Goal: Task Accomplishment & Management: Use online tool/utility

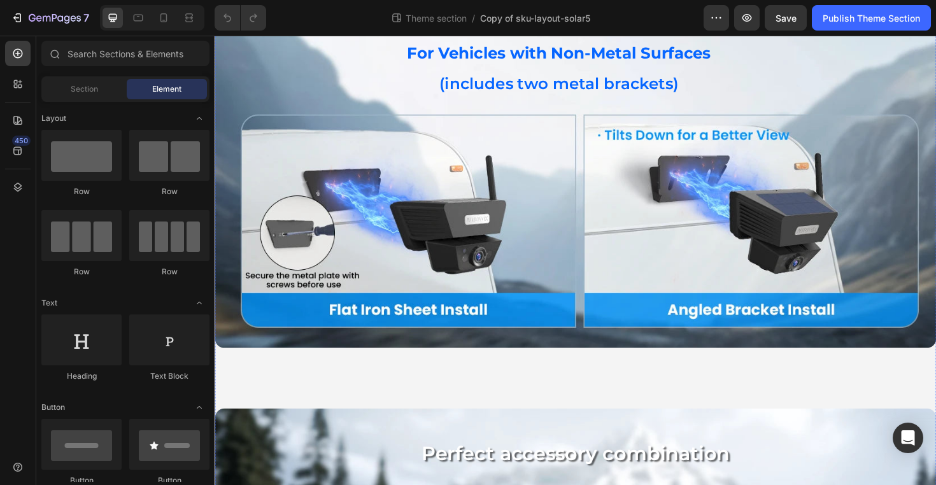
scroll to position [733, 0]
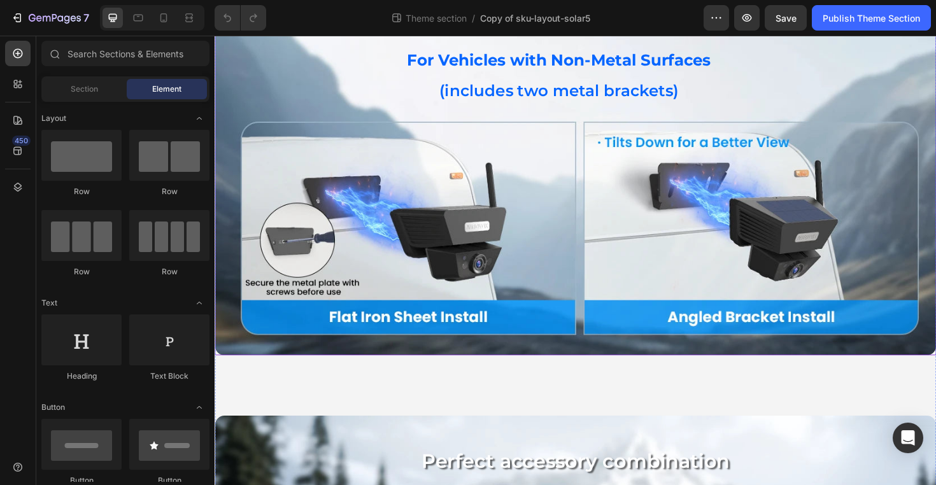
click at [688, 153] on div "Background Image" at bounding box center [597, 196] width 764 height 358
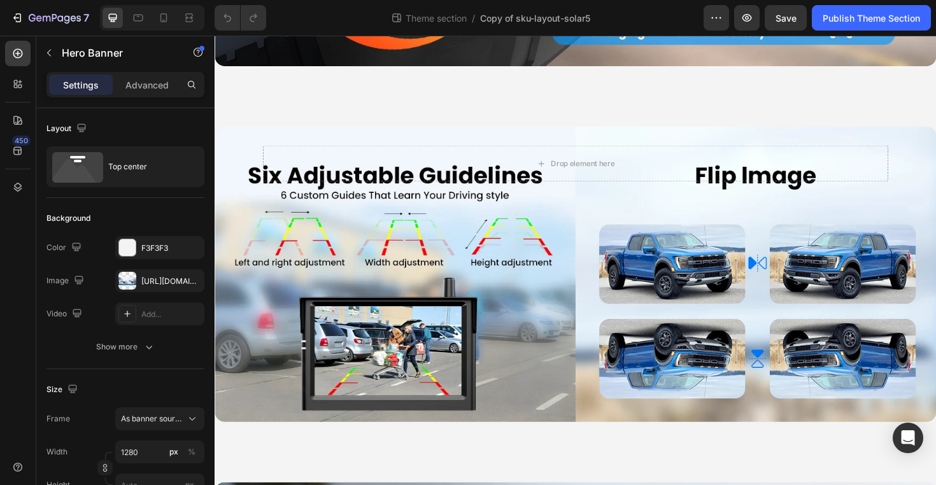
scroll to position [2695, 0]
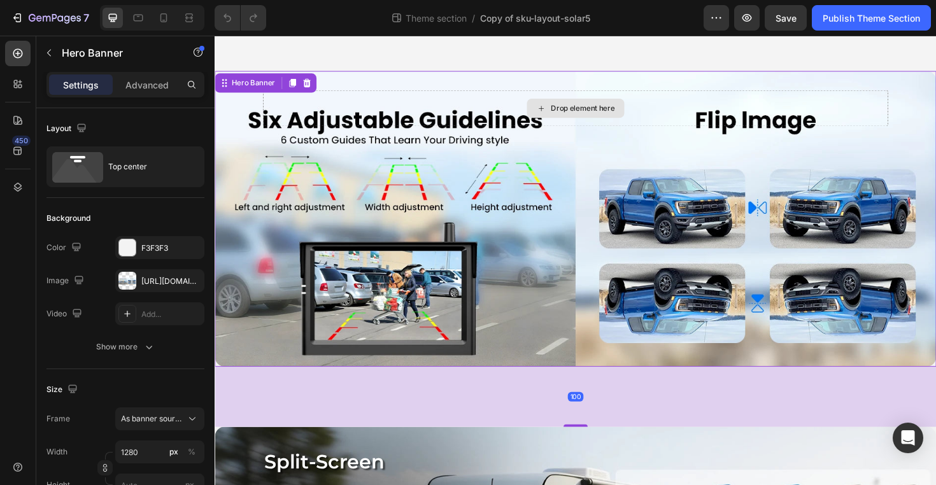
click at [766, 108] on div "Drop element here" at bounding box center [596, 113] width 662 height 38
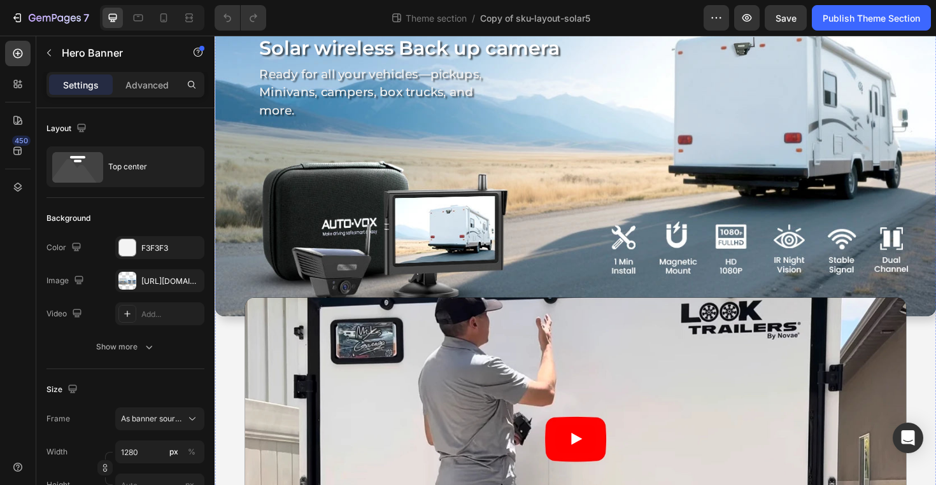
scroll to position [0, 0]
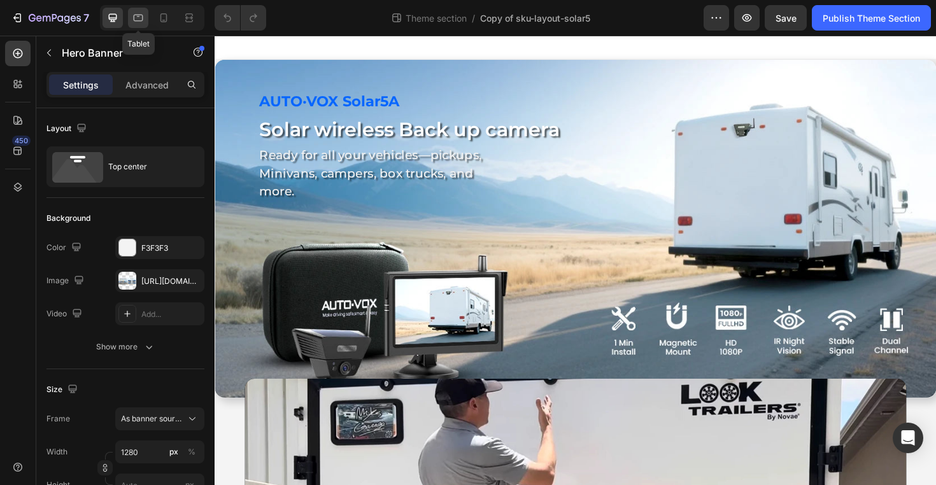
click at [140, 22] on icon at bounding box center [138, 17] width 13 height 13
type input "100"
type input "100%"
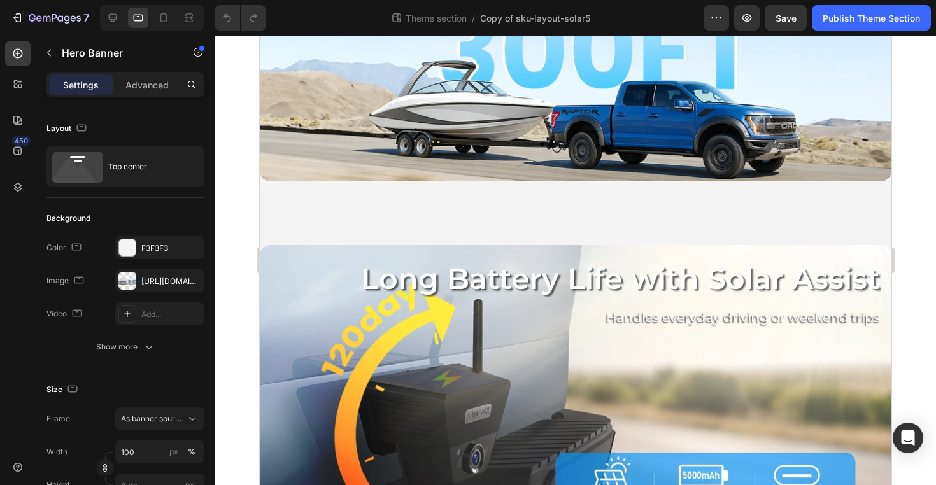
scroll to position [1665, 0]
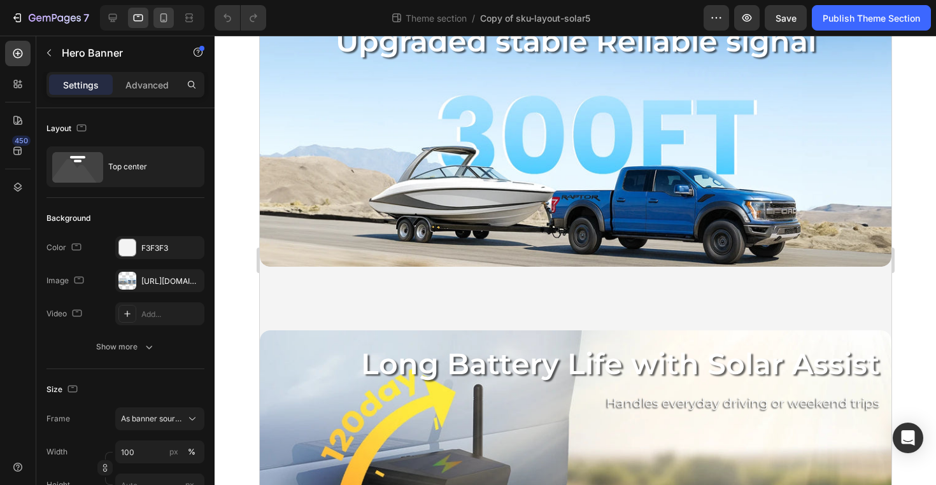
click at [170, 15] on div at bounding box center [163, 18] width 20 height 20
type input "500"
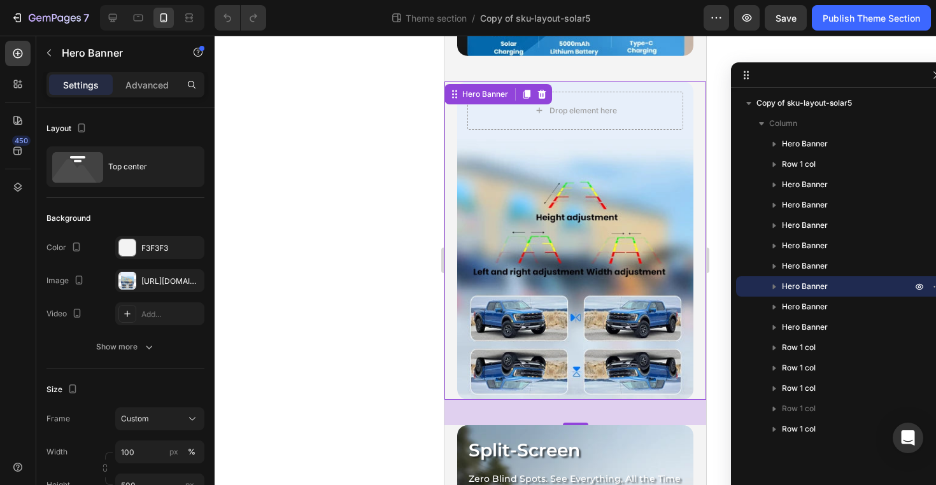
scroll to position [2329, 0]
click at [565, 220] on div "Background Image" at bounding box center [575, 240] width 236 height 318
click at [149, 90] on p "Advanced" at bounding box center [146, 84] width 43 height 13
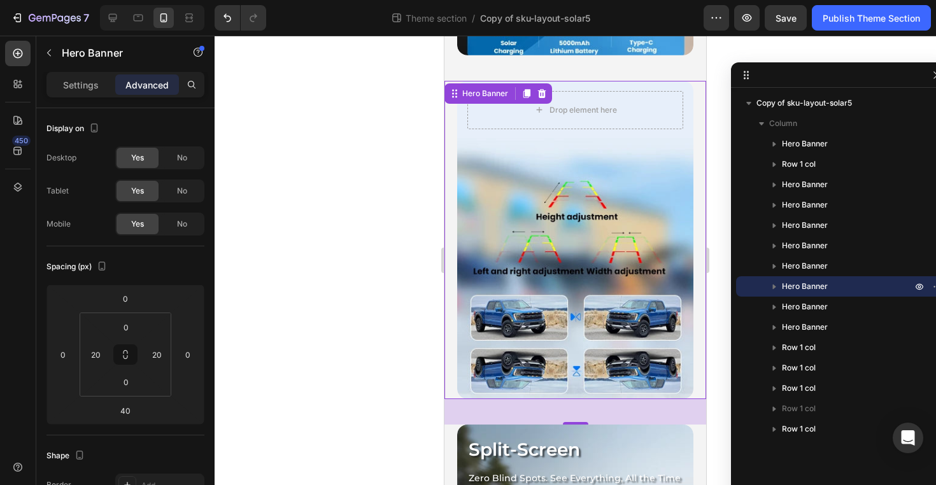
click at [526, 181] on div "Background Image" at bounding box center [575, 240] width 236 height 318
click at [110, 15] on icon at bounding box center [112, 17] width 13 height 13
type input "100"
type input "0"
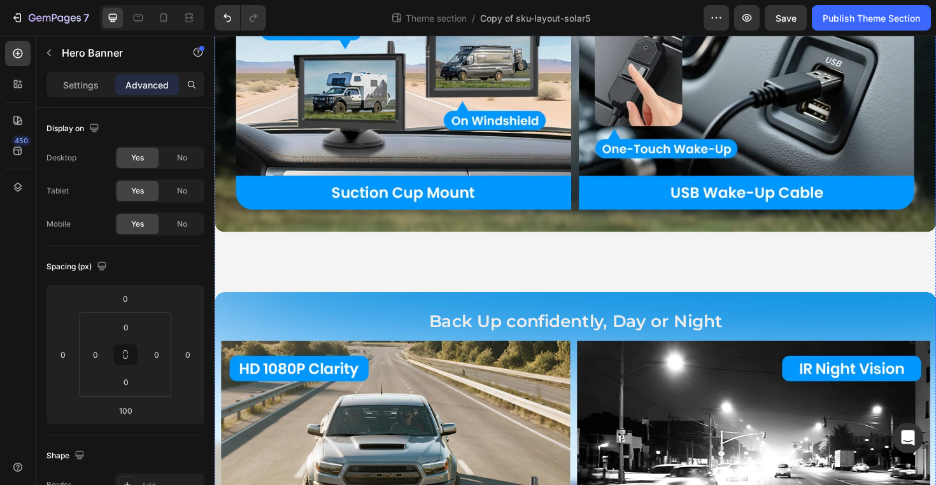
scroll to position [2738, 0]
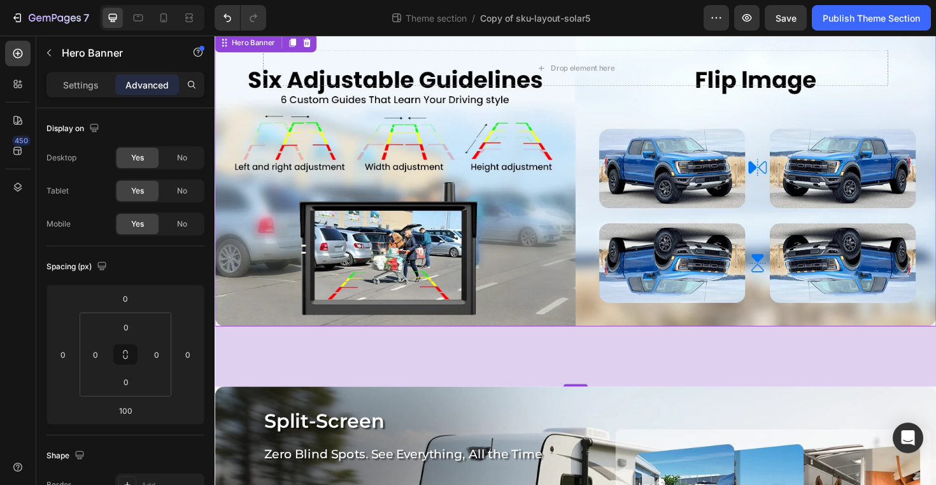
click at [332, 84] on div "Drop element here" at bounding box center [596, 70] width 662 height 38
click at [342, 101] on div "Drop element here" at bounding box center [597, 70] width 764 height 79
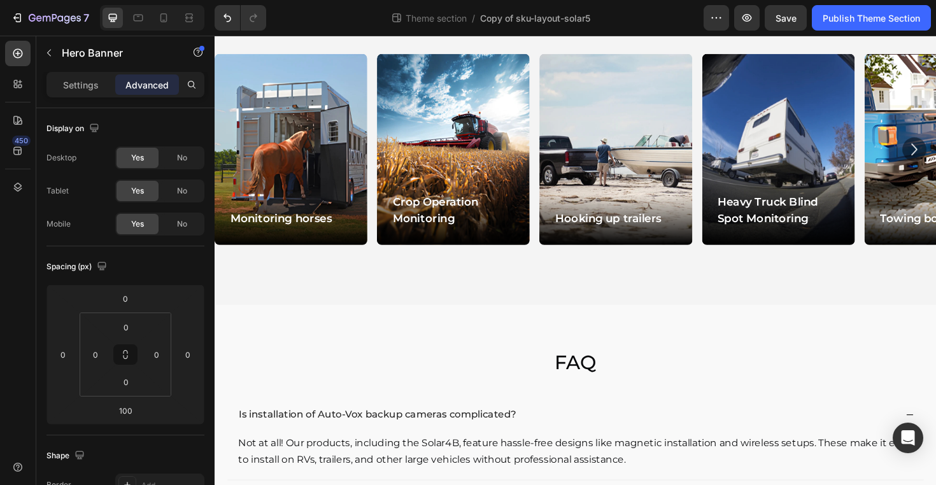
scroll to position [4373, 0]
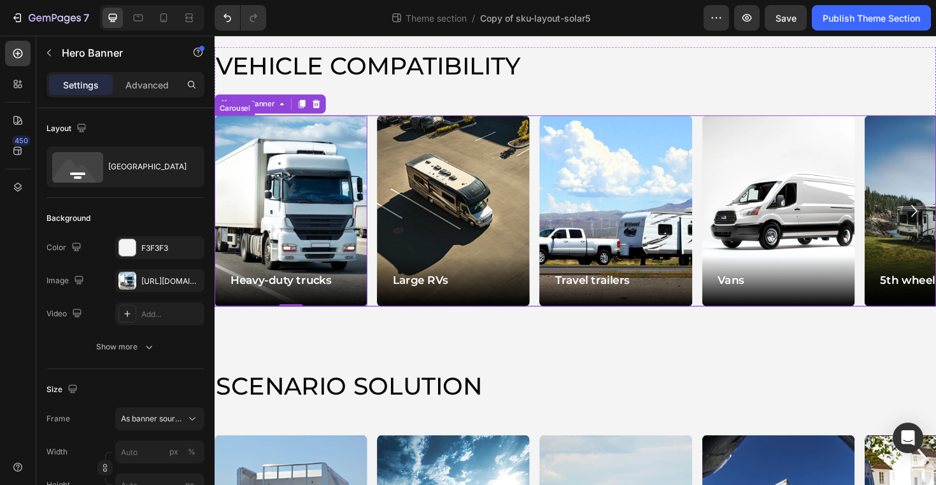
scroll to position [3764, 0]
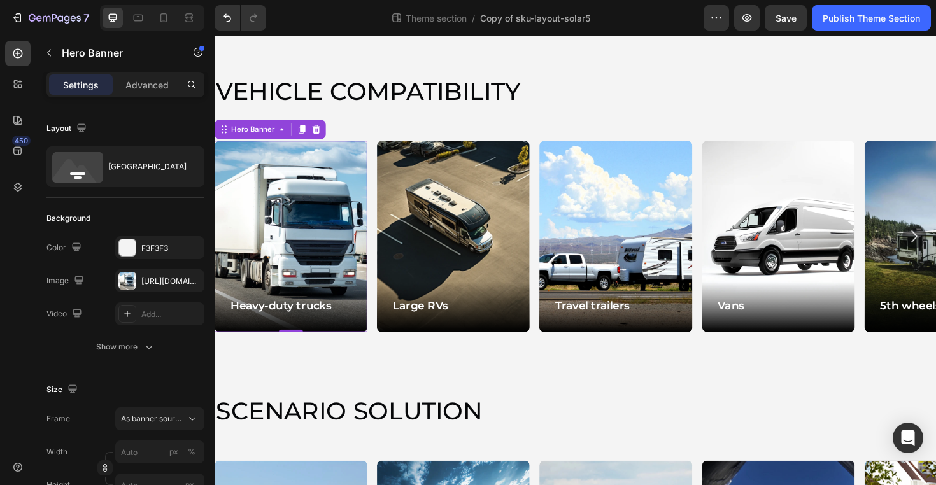
click at [530, 11] on img at bounding box center [597, 11] width 764 height 0
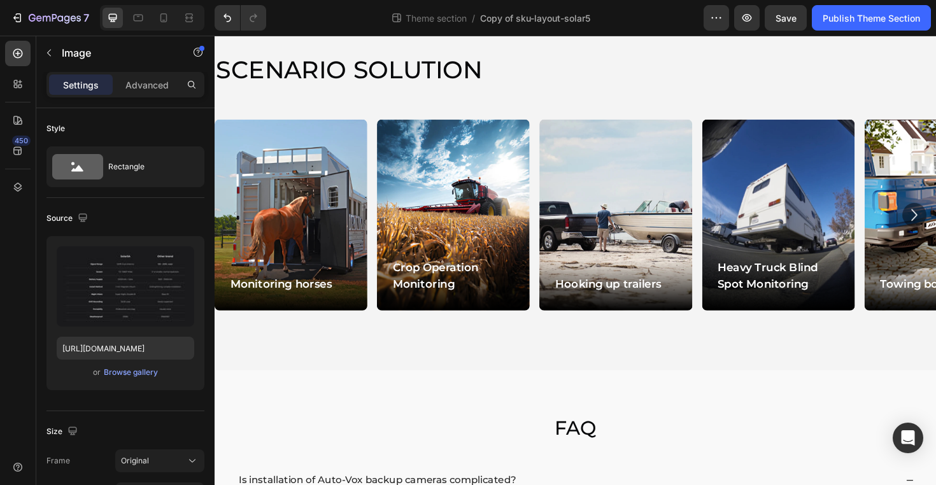
scroll to position [4298, 0]
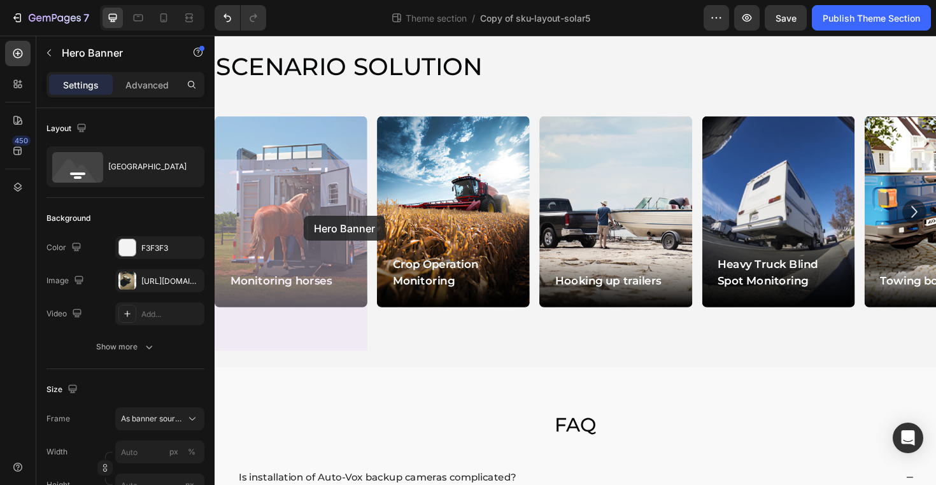
drag, startPoint x: 455, startPoint y: 227, endPoint x: 309, endPoint y: 227, distance: 145.8
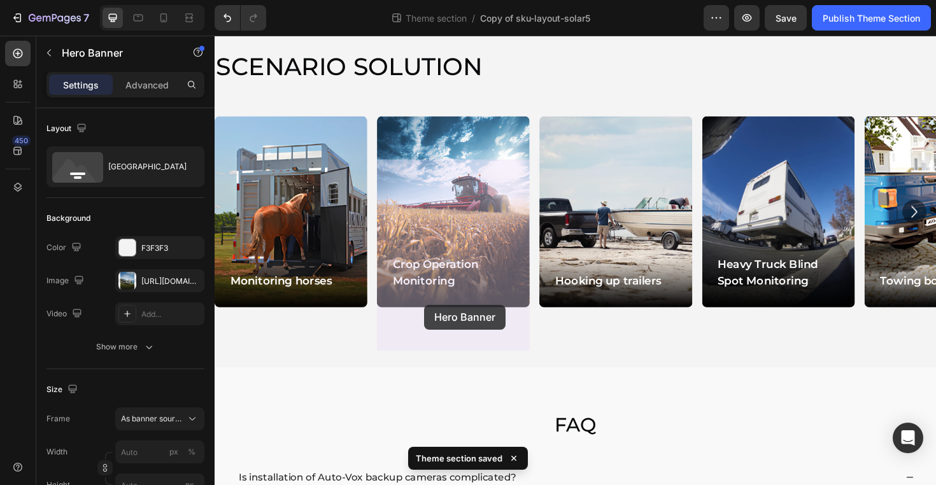
drag, startPoint x: 940, startPoint y: 289, endPoint x: 436, endPoint y: 321, distance: 505.2
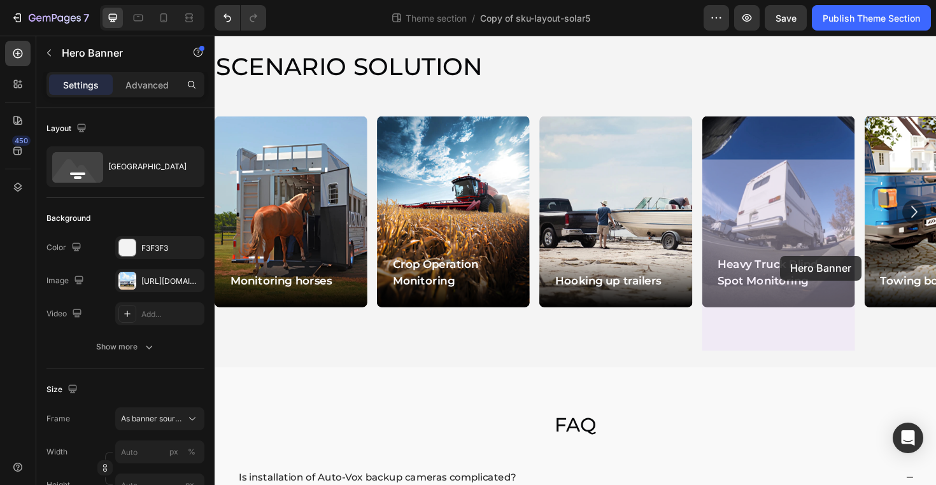
drag, startPoint x: 433, startPoint y: 259, endPoint x: 813, endPoint y: 269, distance: 380.2
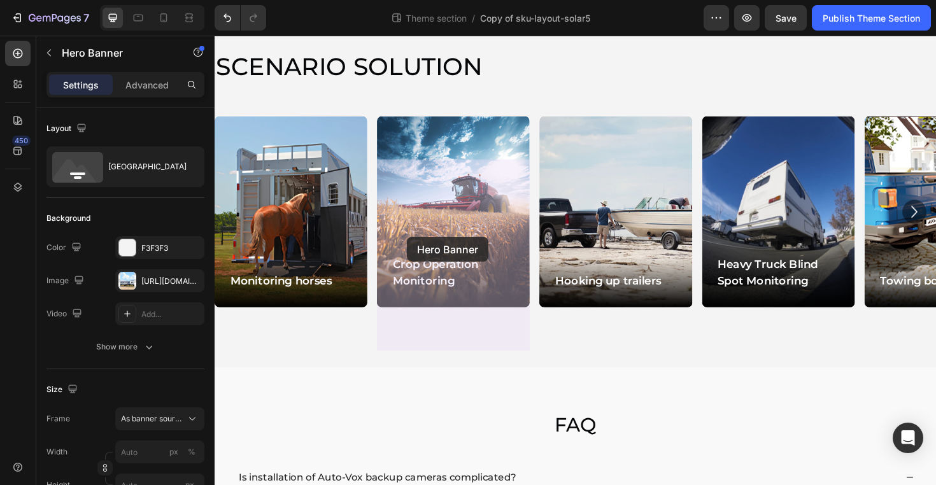
drag, startPoint x: 797, startPoint y: 234, endPoint x: 421, endPoint y: 249, distance: 375.9
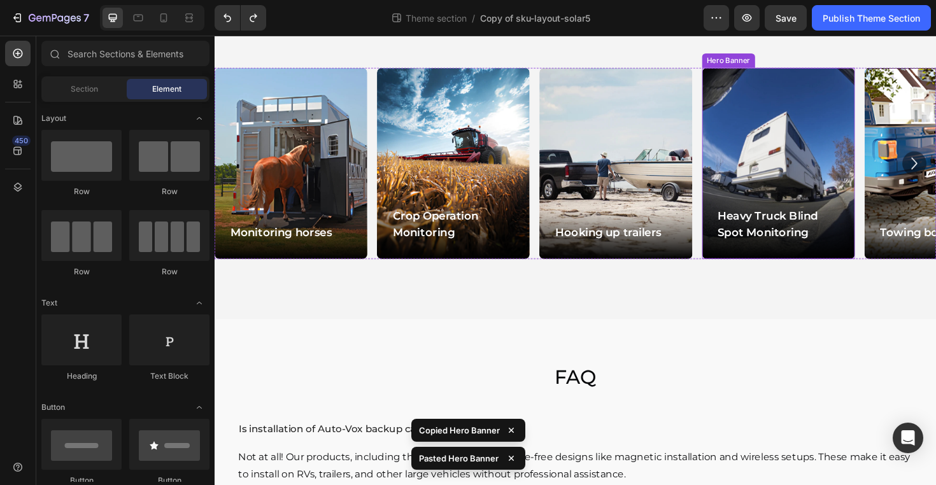
scroll to position [4336, 0]
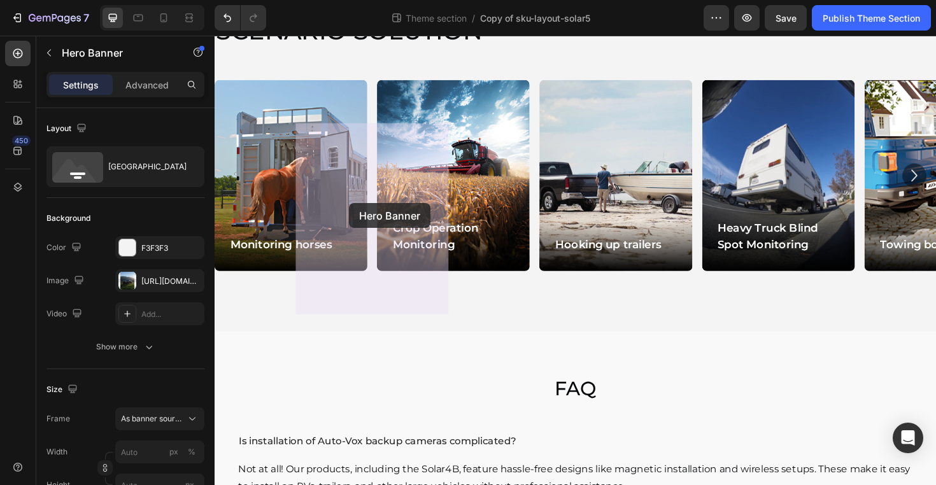
drag, startPoint x: 838, startPoint y: 194, endPoint x: 357, endPoint y: 213, distance: 481.0
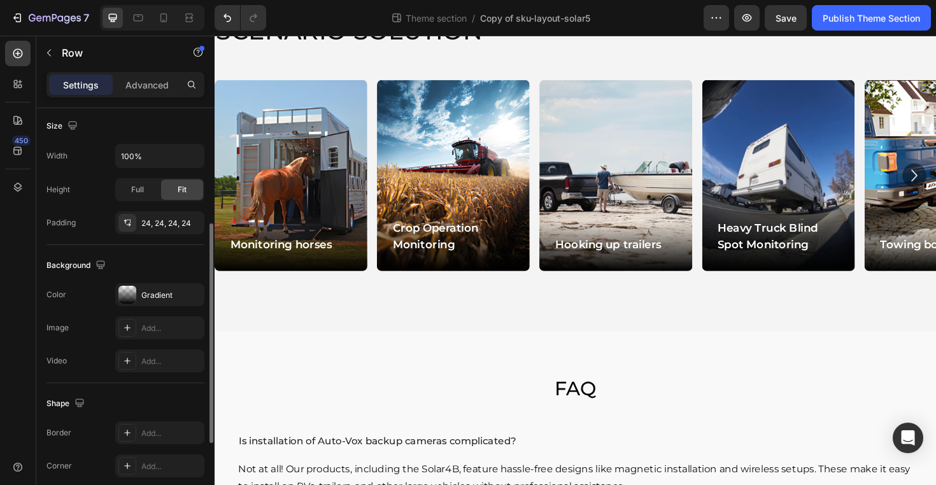
scroll to position [278, 0]
click at [151, 231] on div "24, 24, 24, 24" at bounding box center [159, 221] width 89 height 23
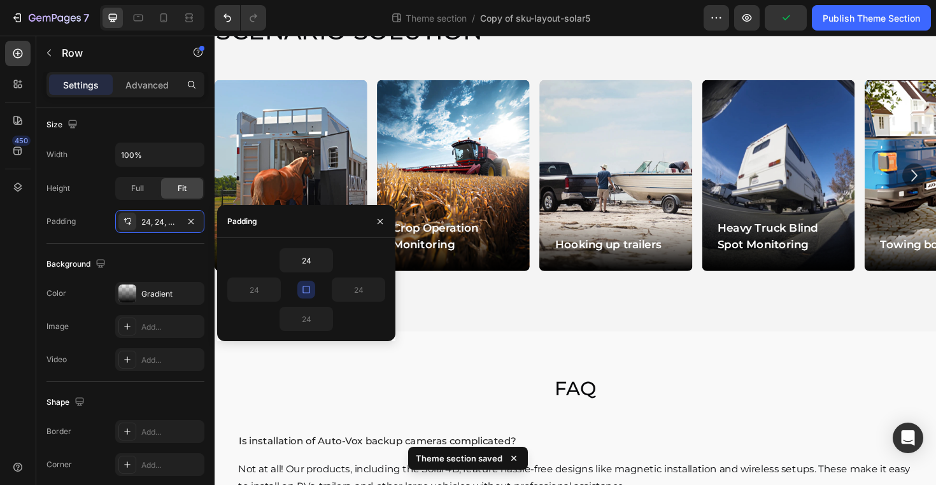
click at [313, 290] on button "button" at bounding box center [306, 290] width 18 height 18
click at [253, 290] on input "24" at bounding box center [254, 289] width 52 height 23
type input "0"
click at [369, 288] on input "24" at bounding box center [358, 289] width 52 height 23
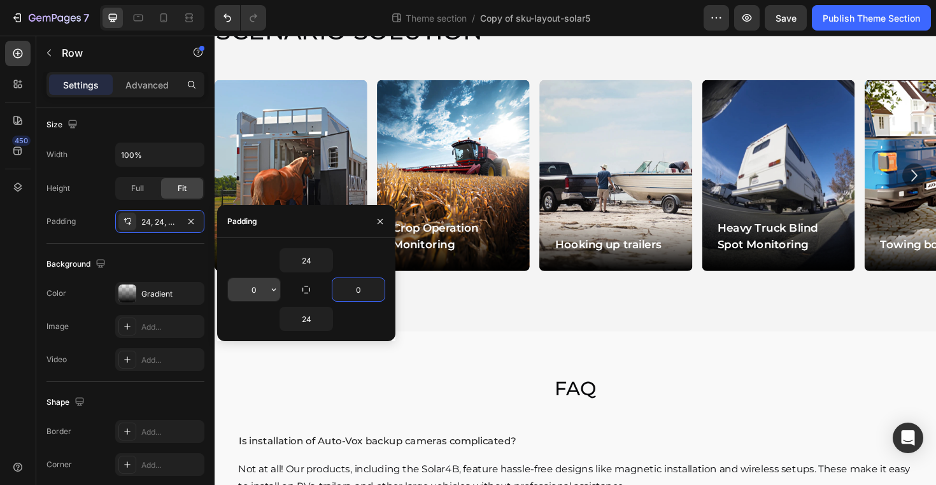
type input "0"
click at [261, 292] on input "0" at bounding box center [254, 289] width 52 height 23
type input "24"
click at [365, 290] on input "0" at bounding box center [358, 289] width 52 height 23
type input "25"
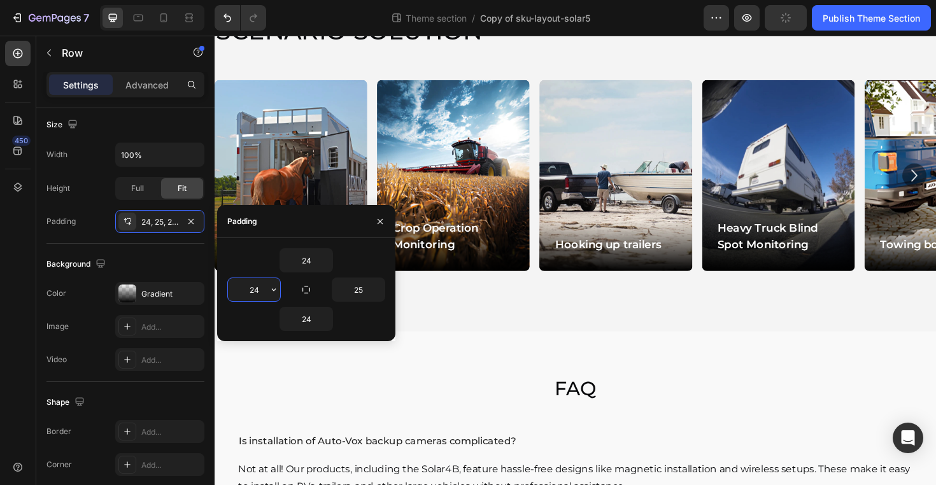
click at [257, 290] on input "24" at bounding box center [254, 289] width 52 height 23
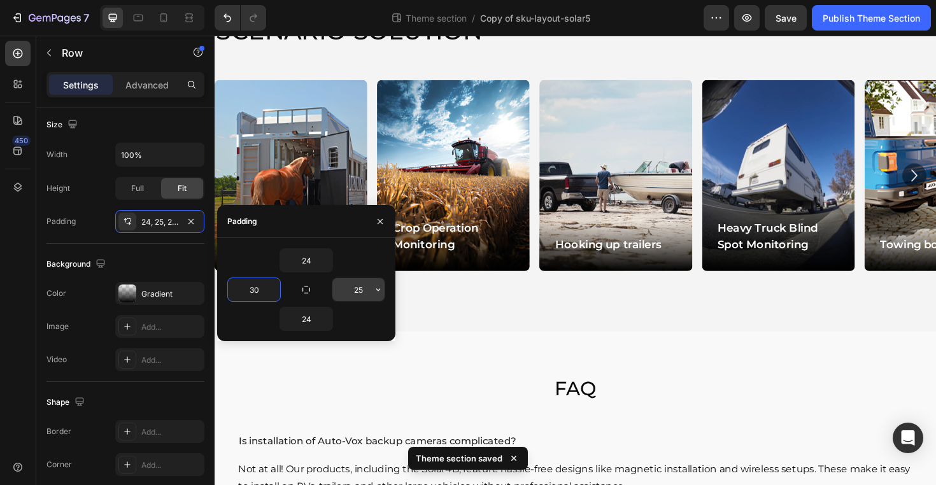
type input "30"
click at [369, 293] on input "25" at bounding box center [358, 289] width 52 height 23
type input "30"
click at [265, 295] on input "30" at bounding box center [254, 289] width 52 height 23
type input "35"
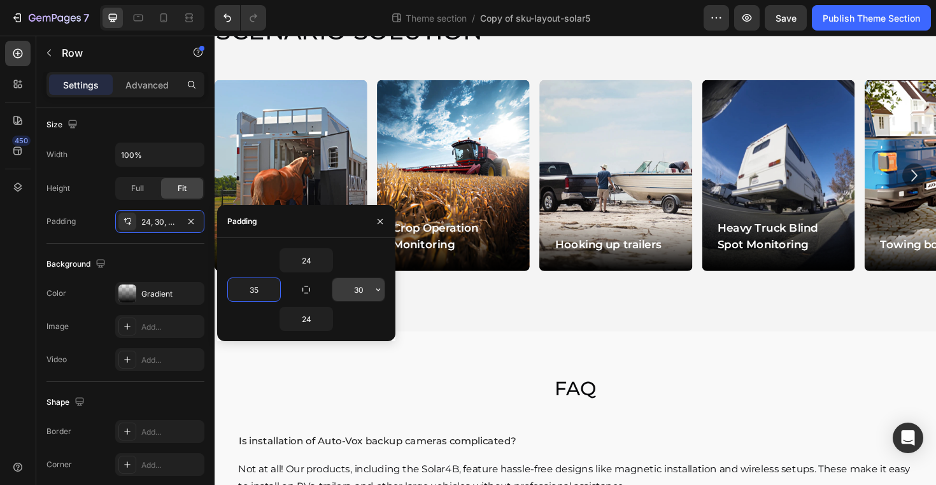
click at [365, 290] on input "30" at bounding box center [358, 289] width 52 height 23
type input "35"
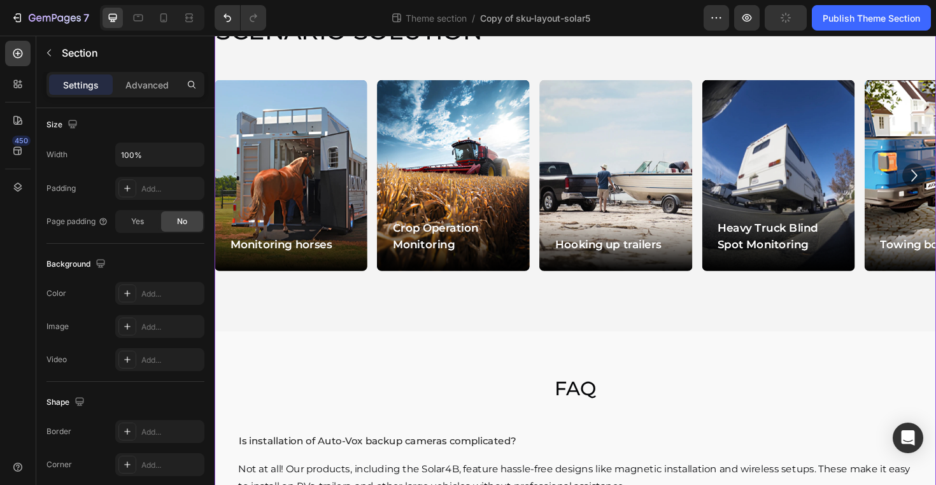
scroll to position [0, 0]
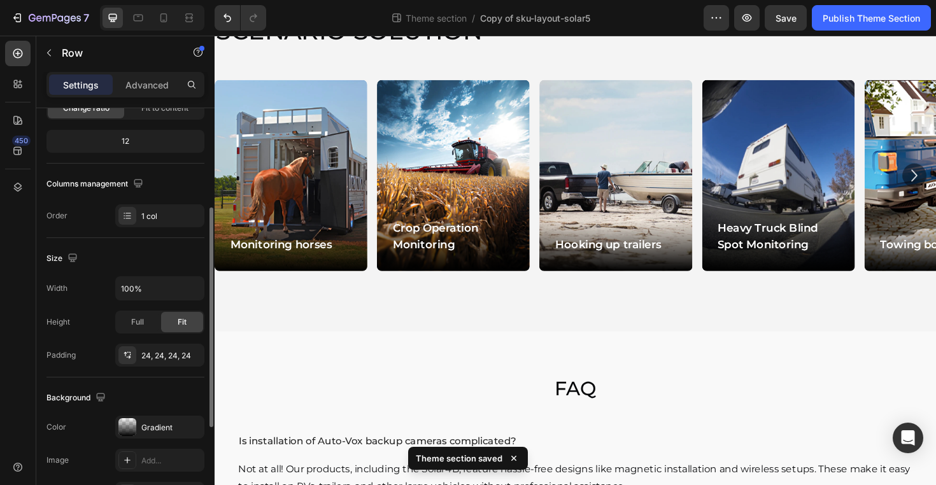
scroll to position [159, 0]
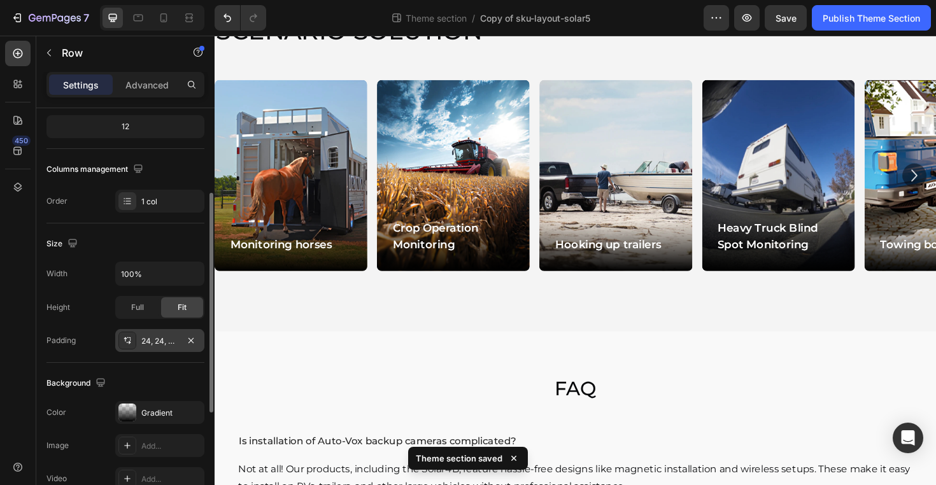
click at [153, 346] on div "24, 24, 24, 24" at bounding box center [159, 340] width 37 height 11
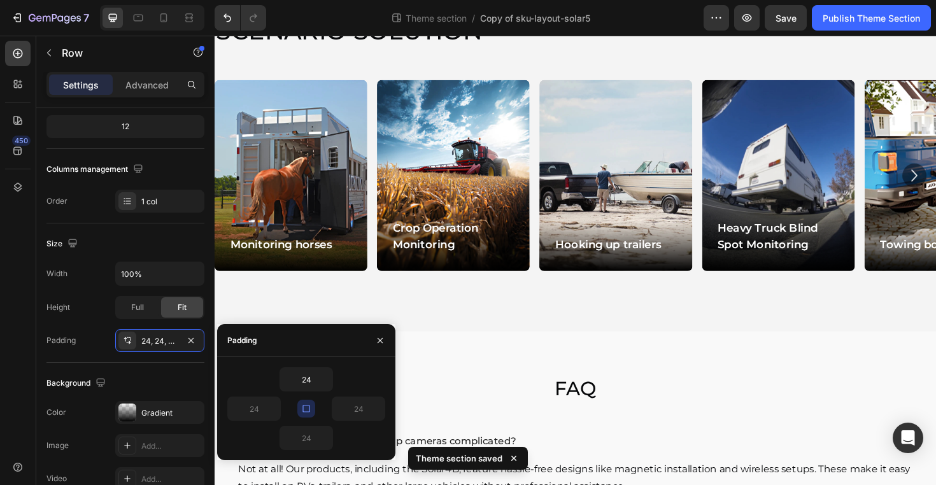
click at [307, 405] on icon "button" at bounding box center [306, 409] width 10 height 10
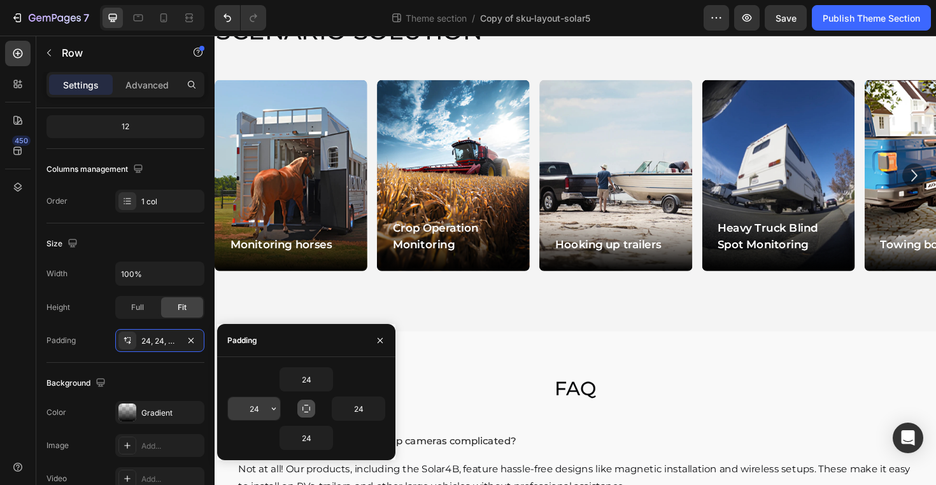
click at [246, 414] on input "24" at bounding box center [254, 408] width 52 height 23
type input "35"
click at [354, 413] on input "24" at bounding box center [358, 408] width 52 height 23
drag, startPoint x: 363, startPoint y: 409, endPoint x: 334, endPoint y: 409, distance: 29.3
click at [334, 409] on input "24" at bounding box center [358, 408] width 52 height 23
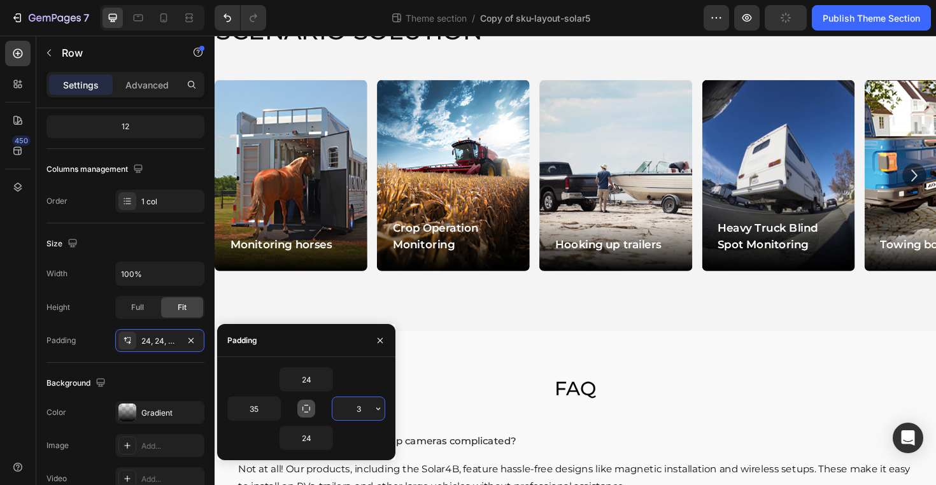
type input "35"
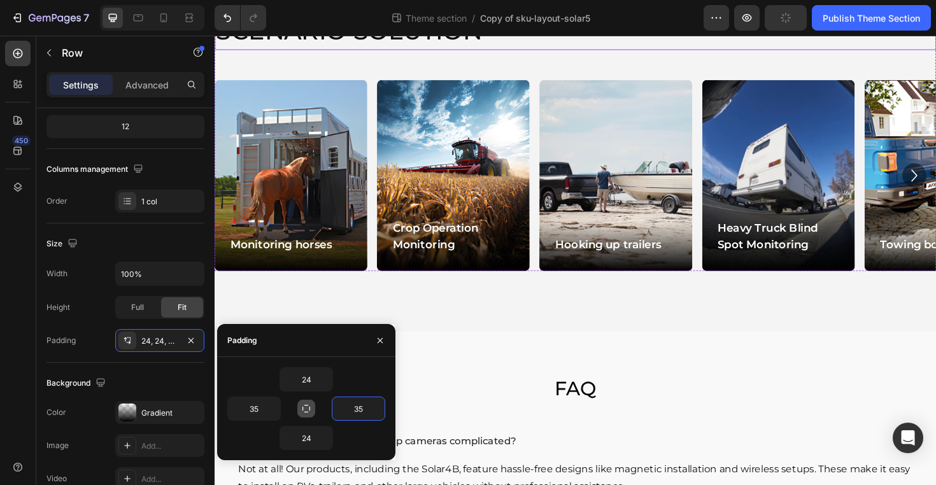
click at [507, 51] on h2 "SCENARIO SOLUTION" at bounding box center [597, 30] width 764 height 41
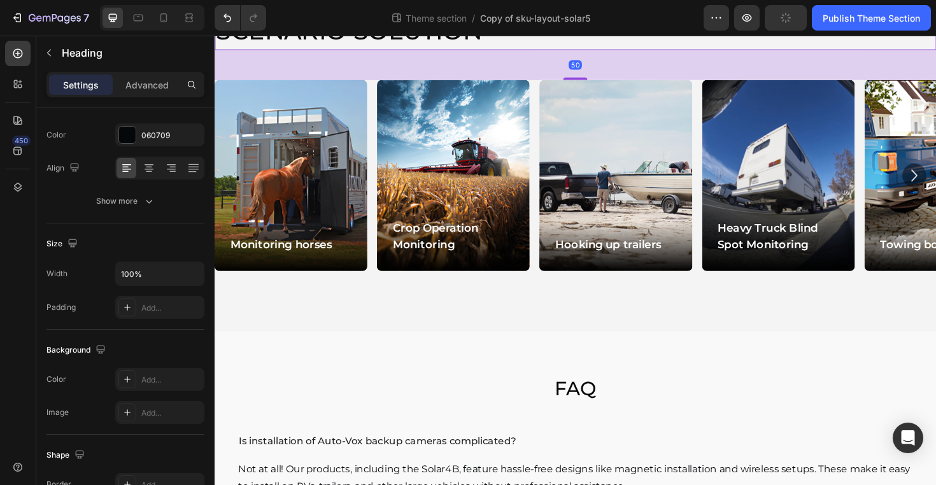
scroll to position [0, 0]
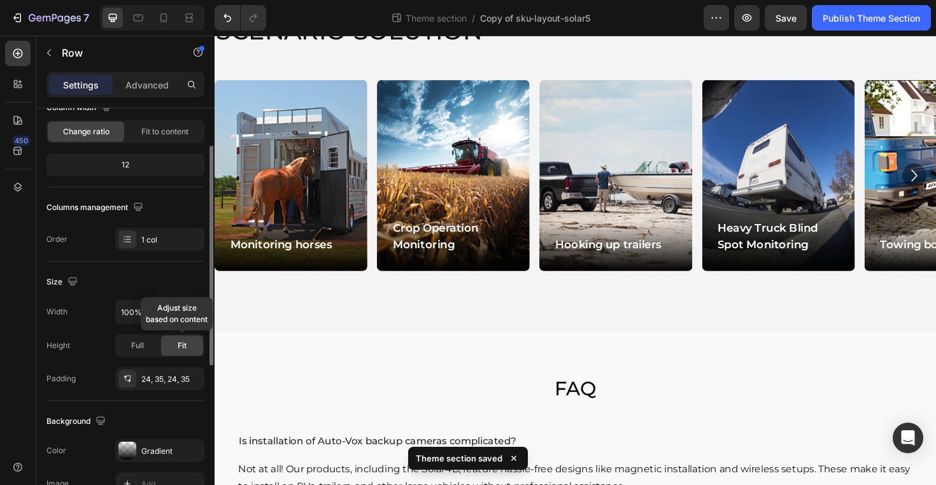
scroll to position [148, 0]
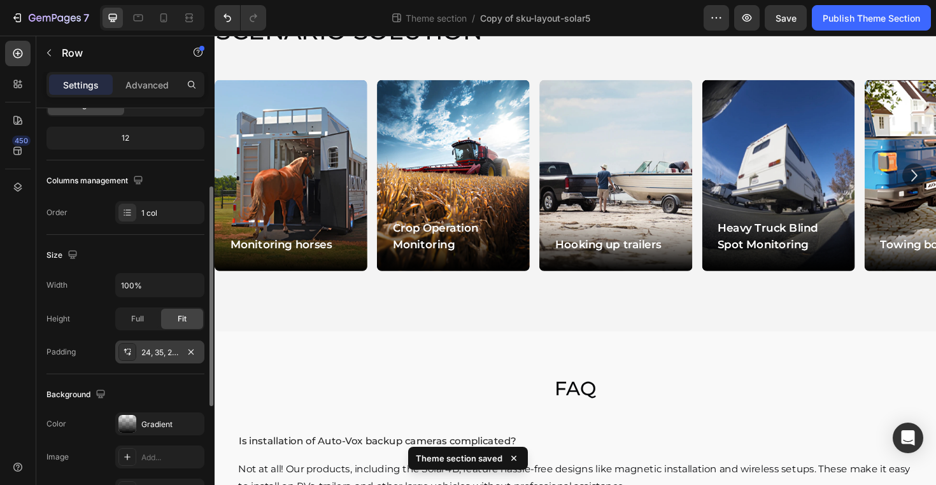
click at [160, 355] on div "24, 35, 24, 35" at bounding box center [159, 352] width 37 height 11
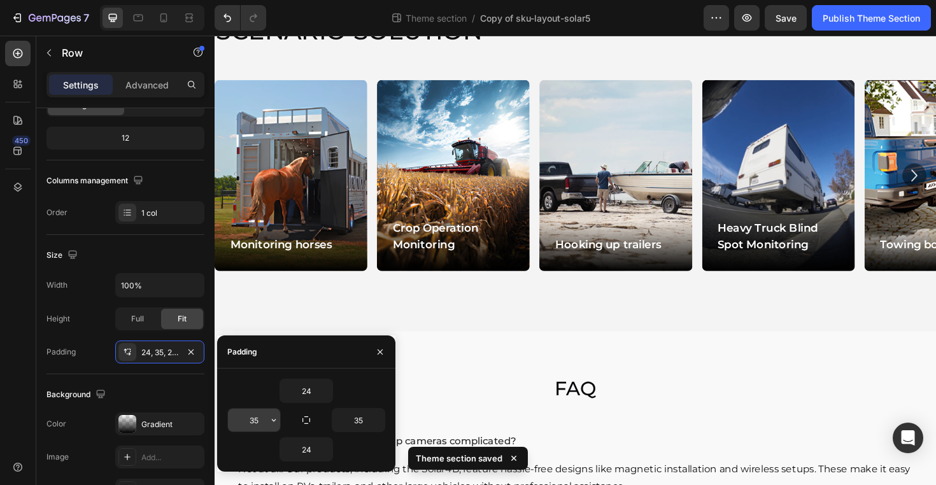
click at [262, 411] on input "35" at bounding box center [254, 420] width 52 height 23
type input "0"
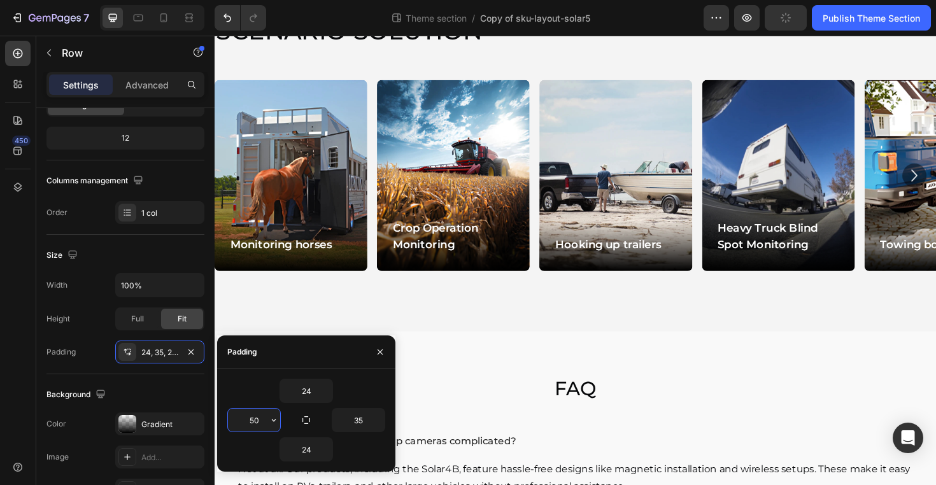
click at [253, 420] on input "50" at bounding box center [254, 420] width 52 height 23
type input "100"
click at [361, 423] on input "35" at bounding box center [358, 420] width 52 height 23
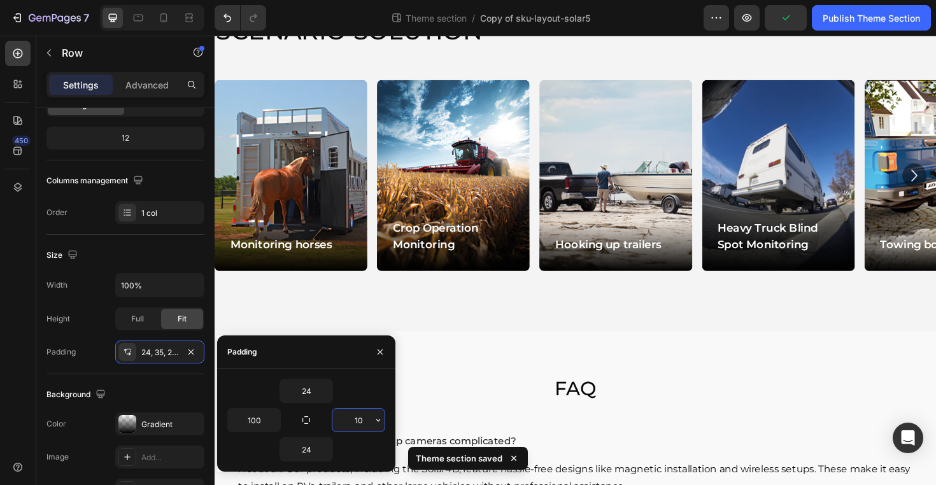
type input "100"
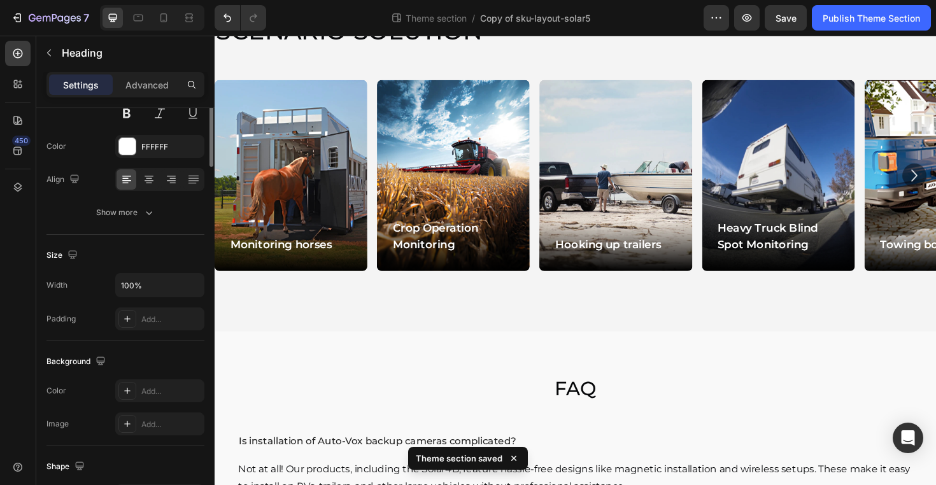
scroll to position [0, 0]
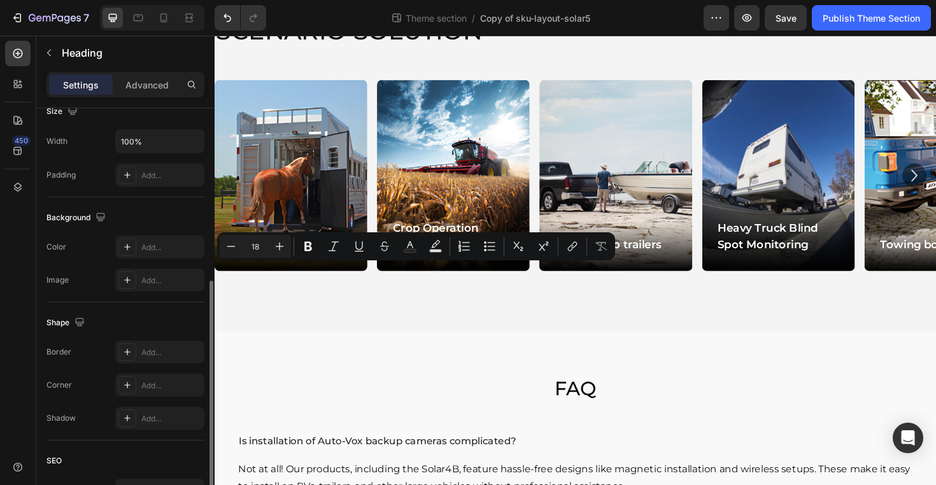
scroll to position [309, 0]
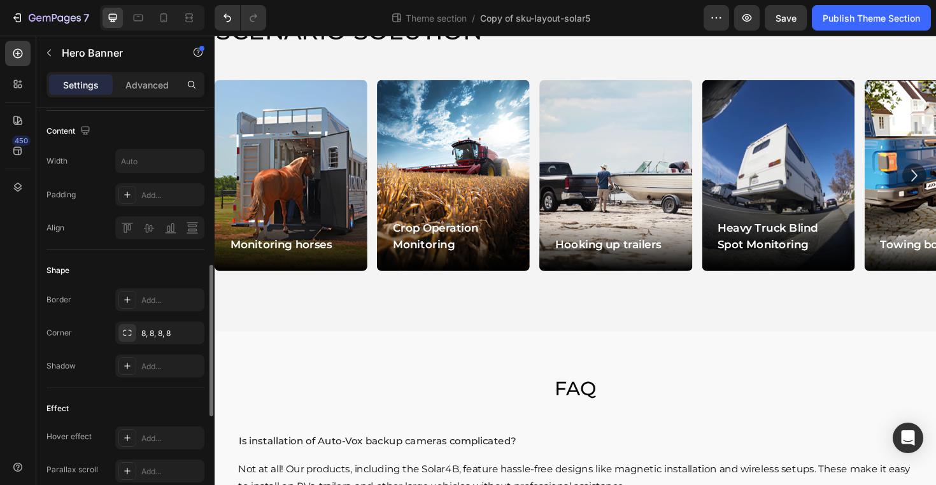
scroll to position [417, 0]
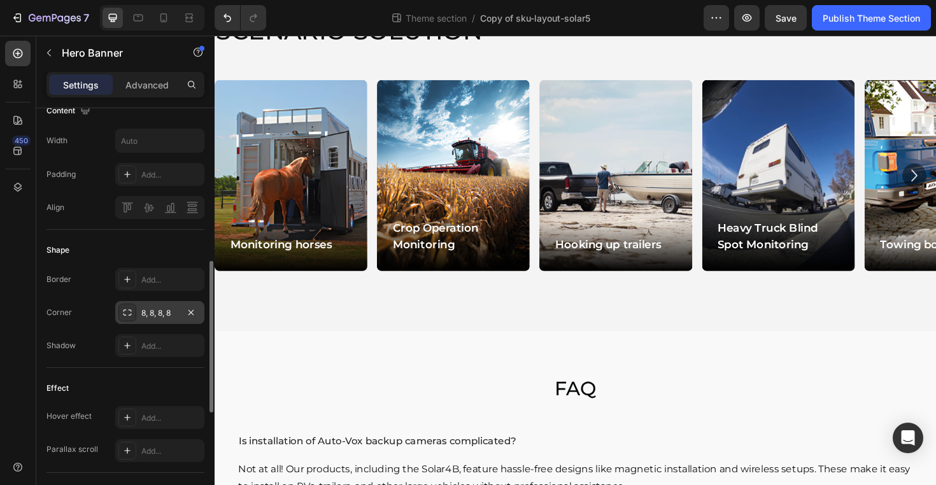
click at [168, 309] on div "8, 8, 8, 8" at bounding box center [159, 312] width 37 height 11
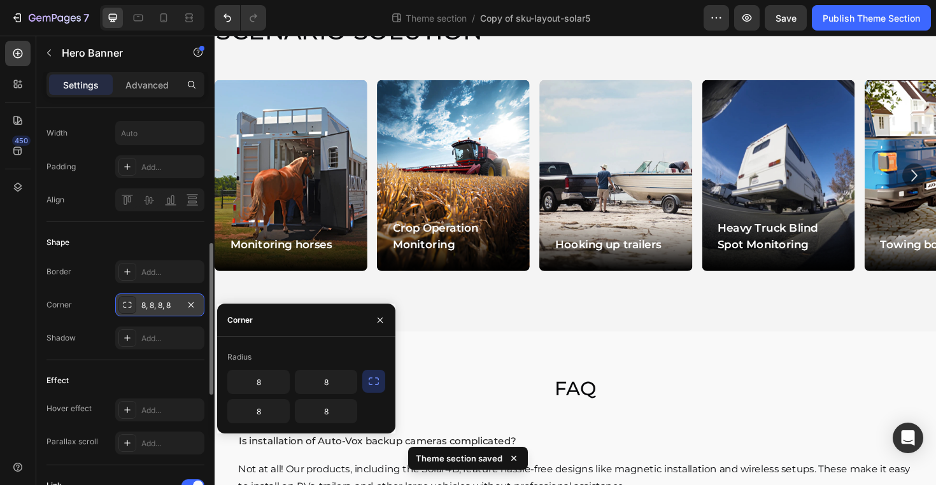
scroll to position [409, 0]
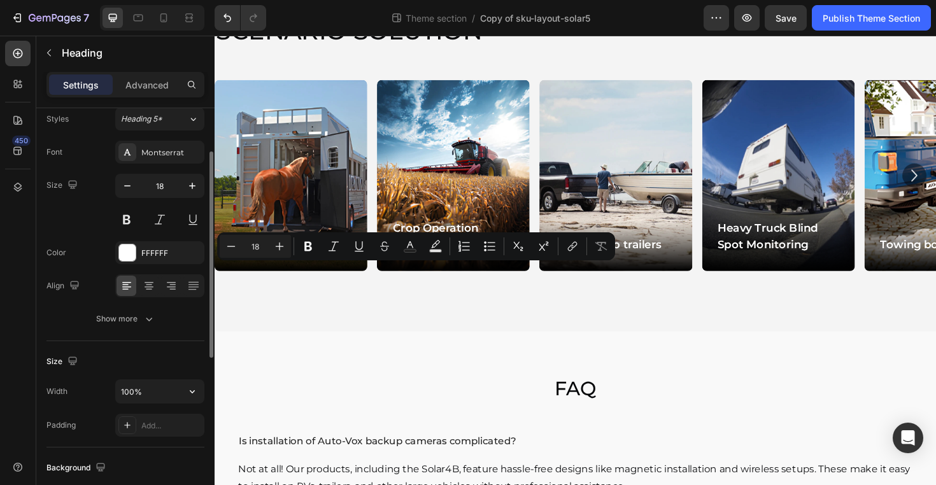
scroll to position [23, 0]
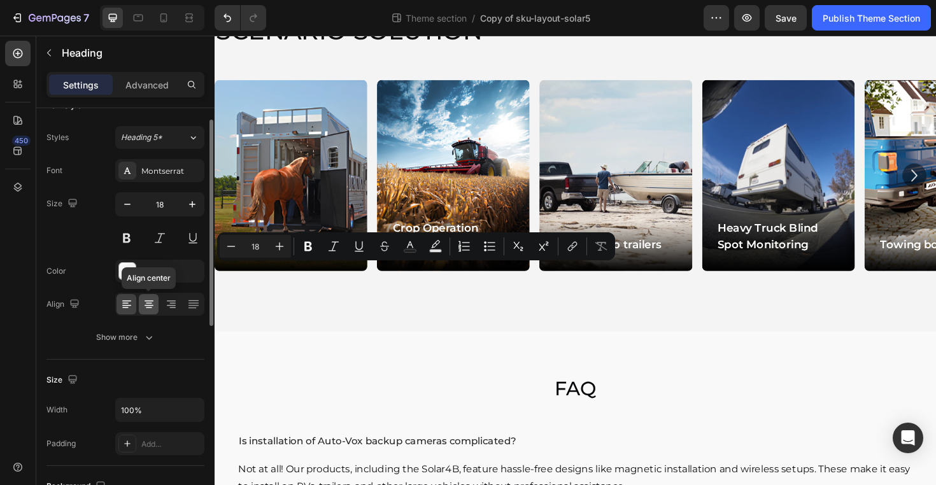
click at [147, 302] on icon at bounding box center [149, 304] width 13 height 13
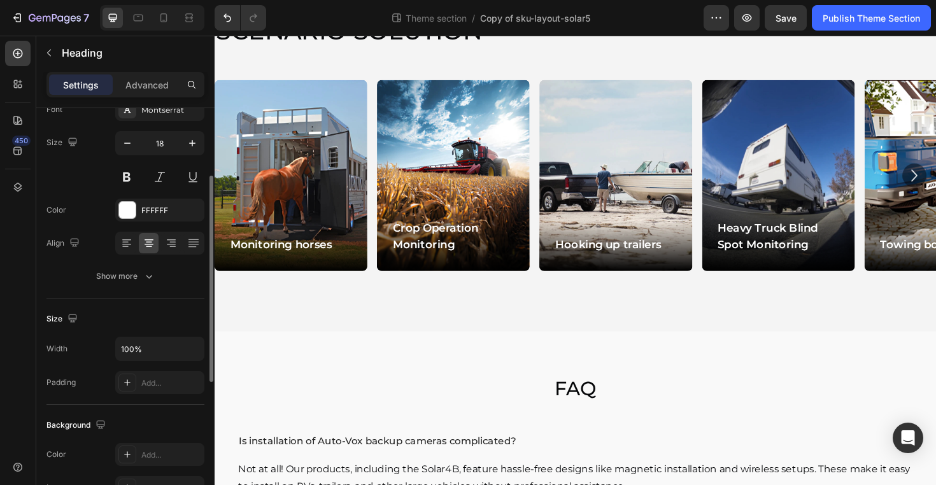
scroll to position [143, 0]
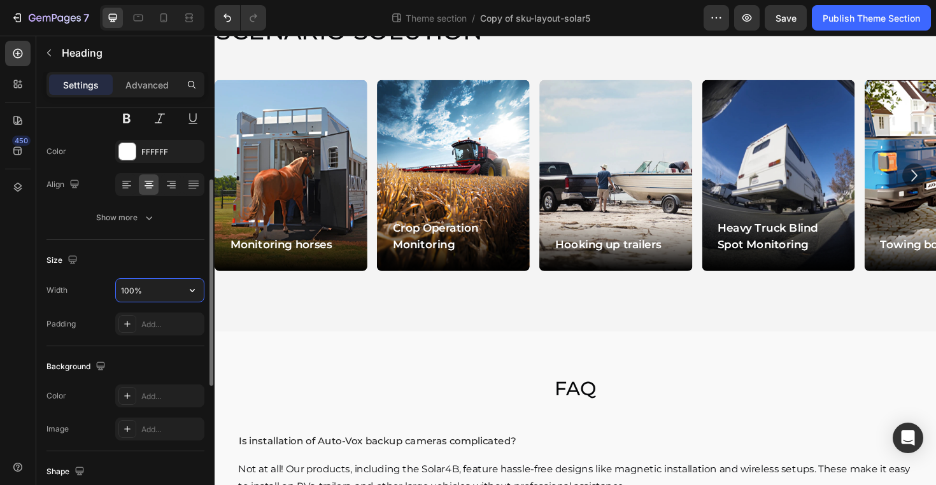
click at [164, 290] on input "100%" at bounding box center [160, 290] width 88 height 23
click at [196, 294] on icon "button" at bounding box center [192, 290] width 13 height 13
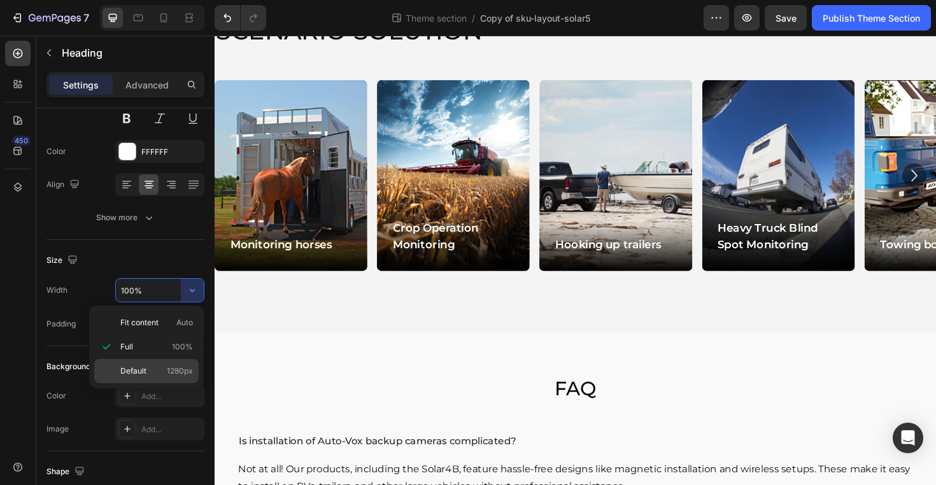
click at [173, 370] on span "1280px" at bounding box center [180, 370] width 26 height 11
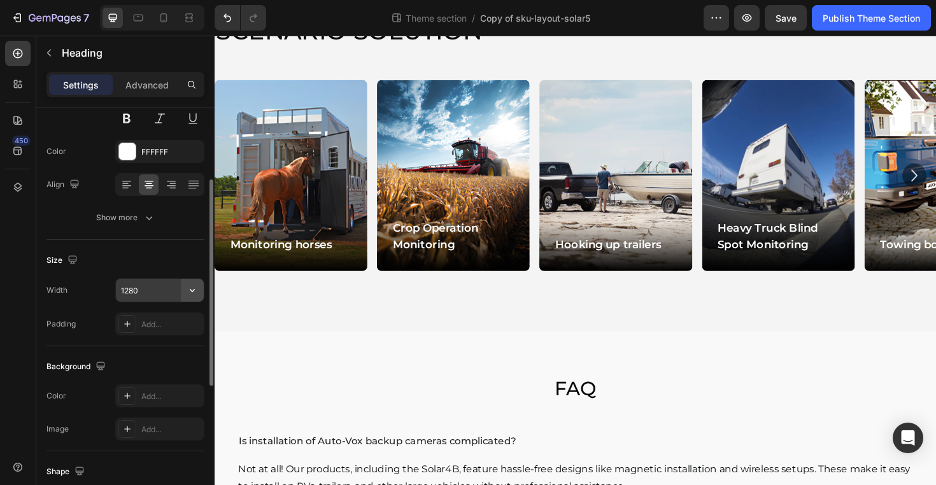
click at [189, 284] on icon "button" at bounding box center [192, 290] width 13 height 13
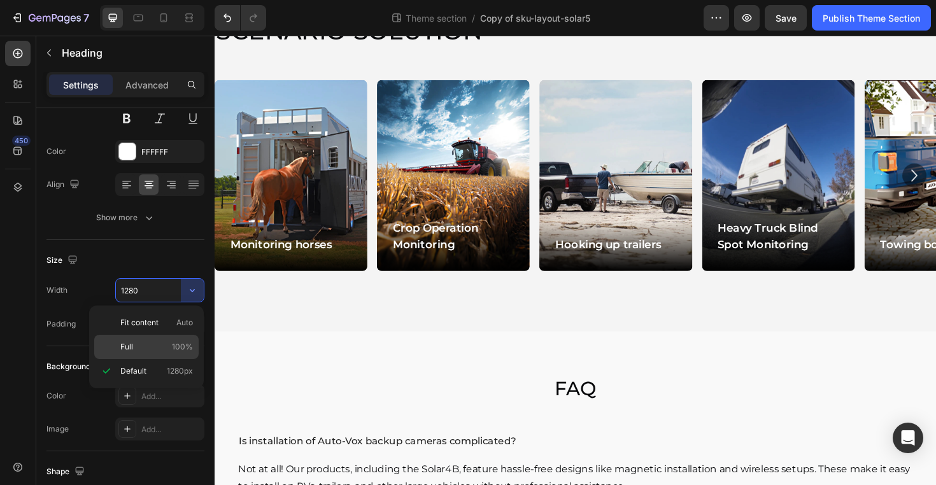
click at [141, 347] on p "Full 100%" at bounding box center [156, 346] width 73 height 11
type input "100%"
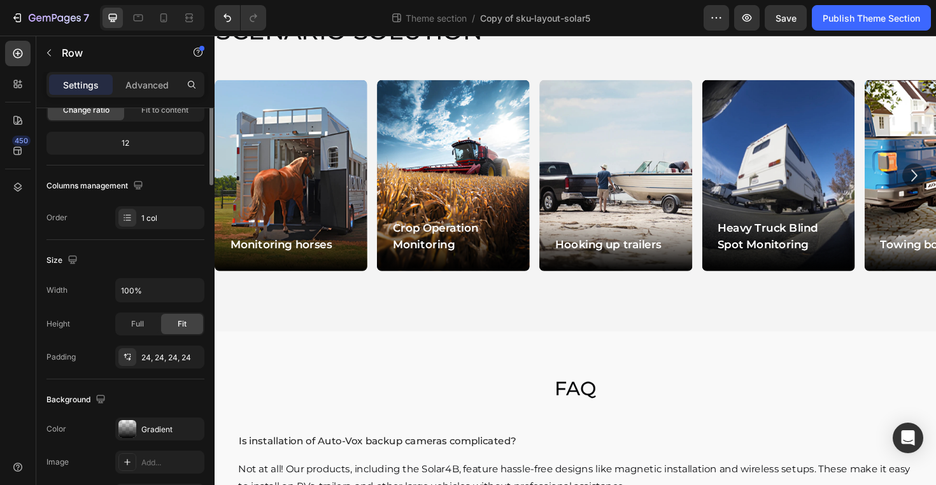
scroll to position [0, 0]
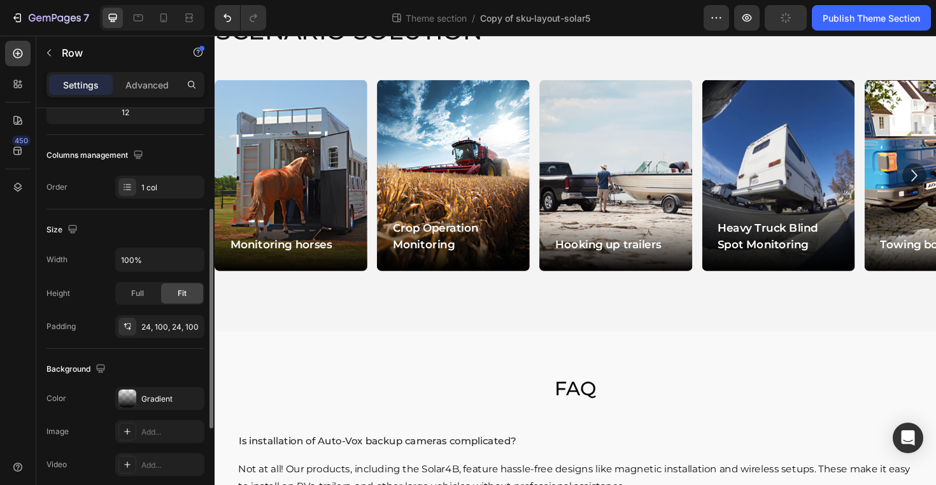
scroll to position [179, 0]
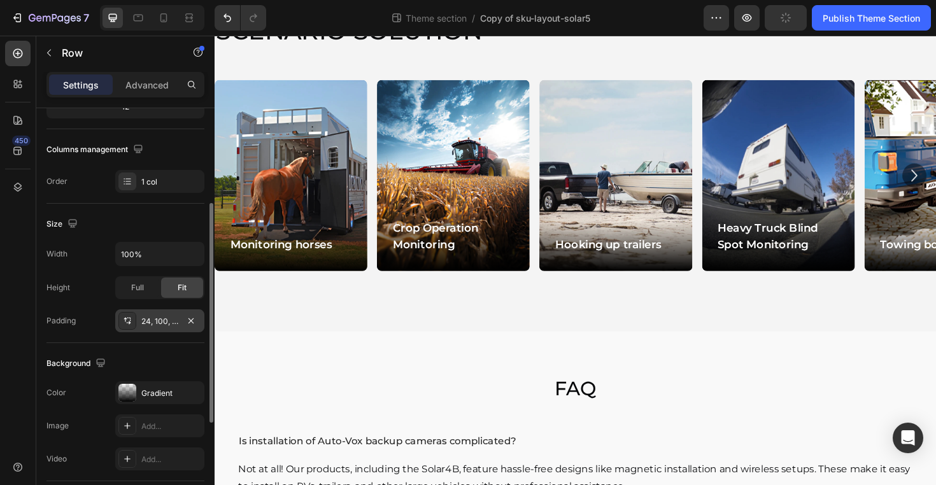
click at [154, 327] on div "24, 100, 24, 100" at bounding box center [159, 320] width 89 height 23
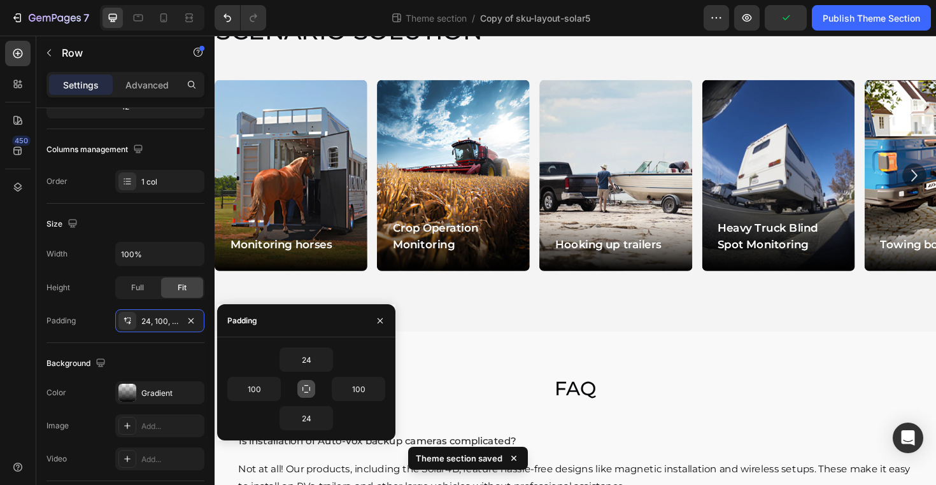
click at [308, 383] on button "button" at bounding box center [306, 389] width 18 height 18
type input "24"
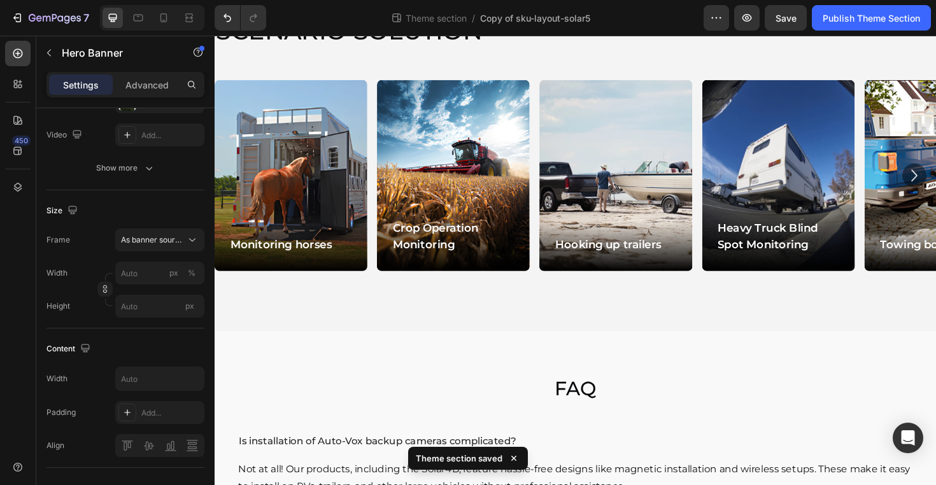
scroll to position [0, 0]
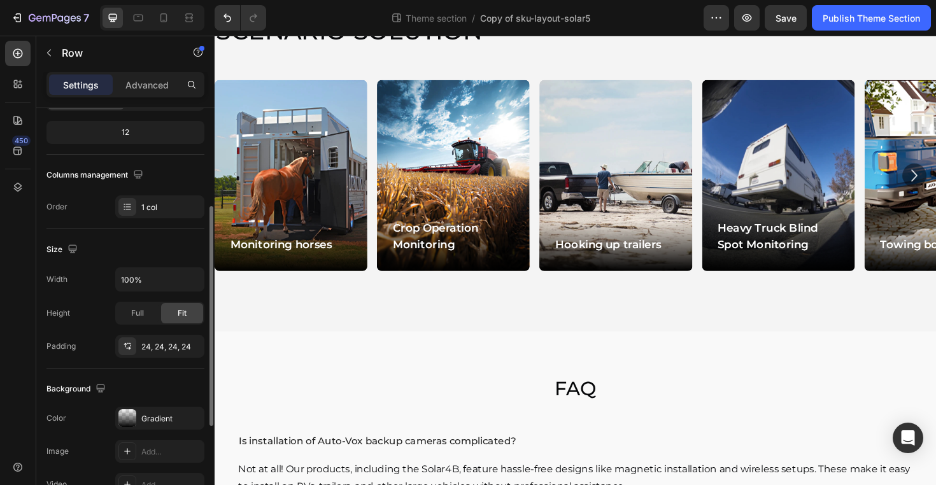
scroll to position [166, 0]
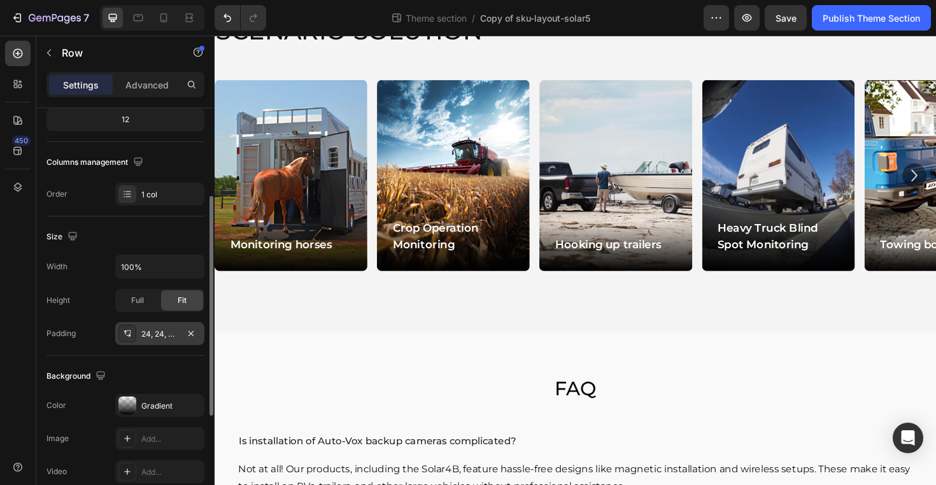
click at [156, 334] on div "24, 24, 24, 24" at bounding box center [159, 333] width 37 height 11
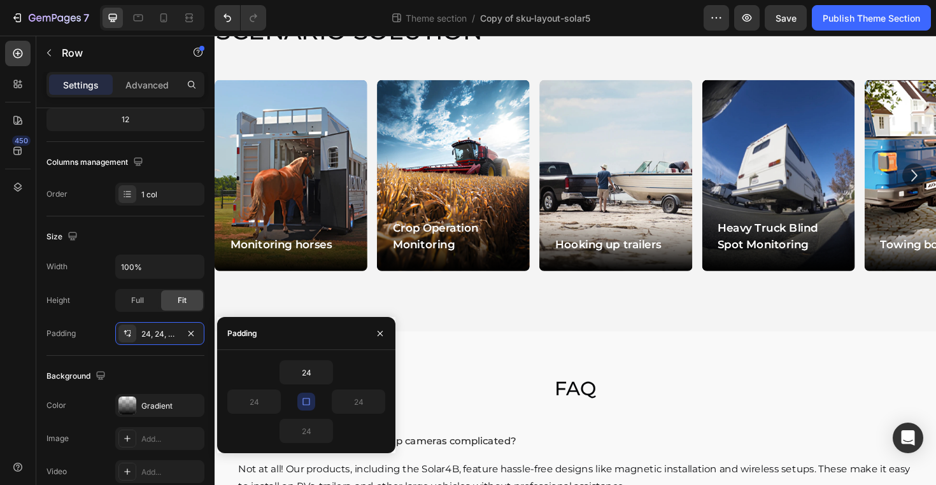
click at [301, 398] on icon "button" at bounding box center [306, 402] width 10 height 10
click at [258, 407] on input "24" at bounding box center [254, 401] width 52 height 23
type input "024"
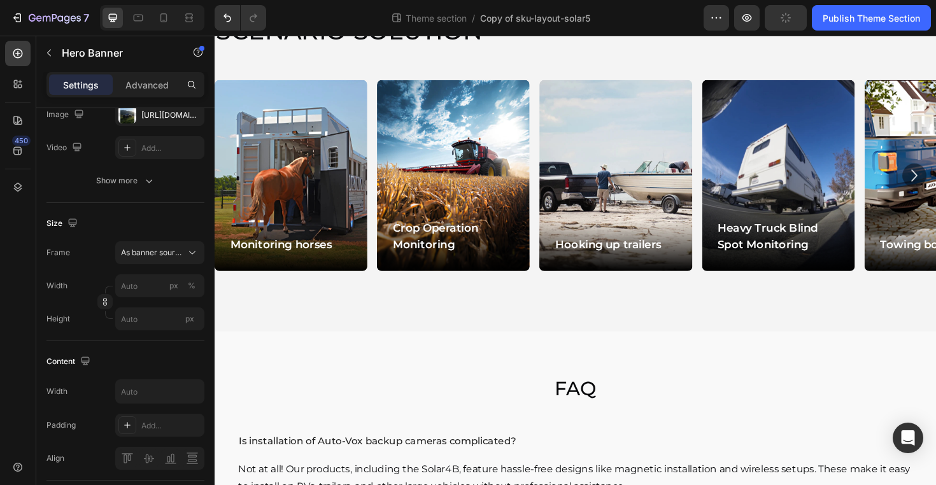
scroll to position [0, 0]
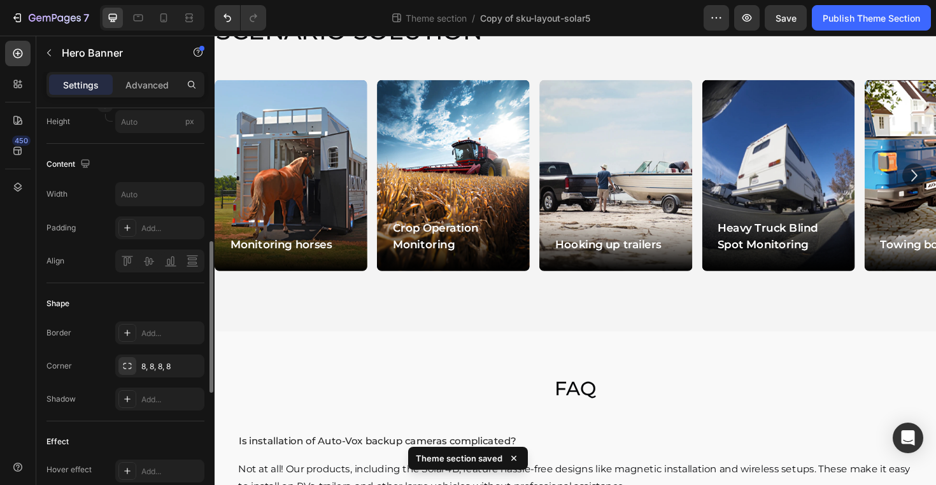
scroll to position [341, 0]
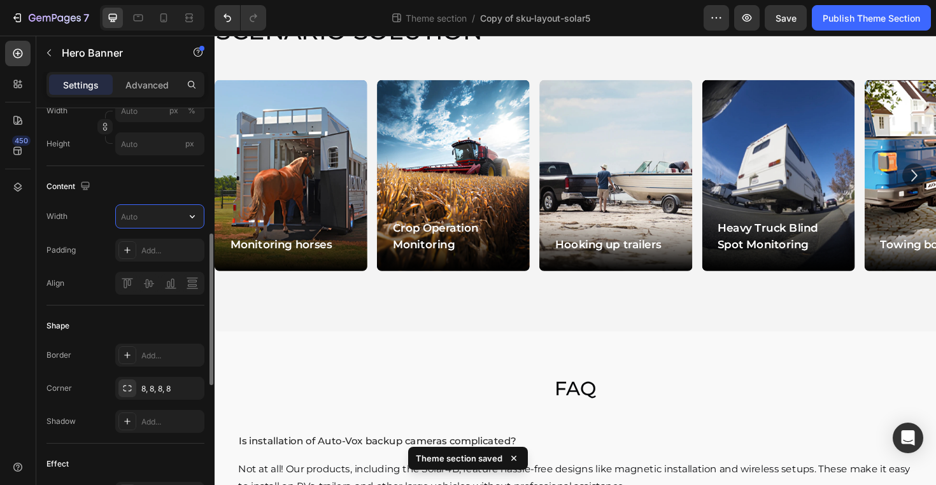
click at [150, 218] on input "text" at bounding box center [160, 216] width 88 height 23
click at [192, 222] on icon "button" at bounding box center [192, 216] width 13 height 13
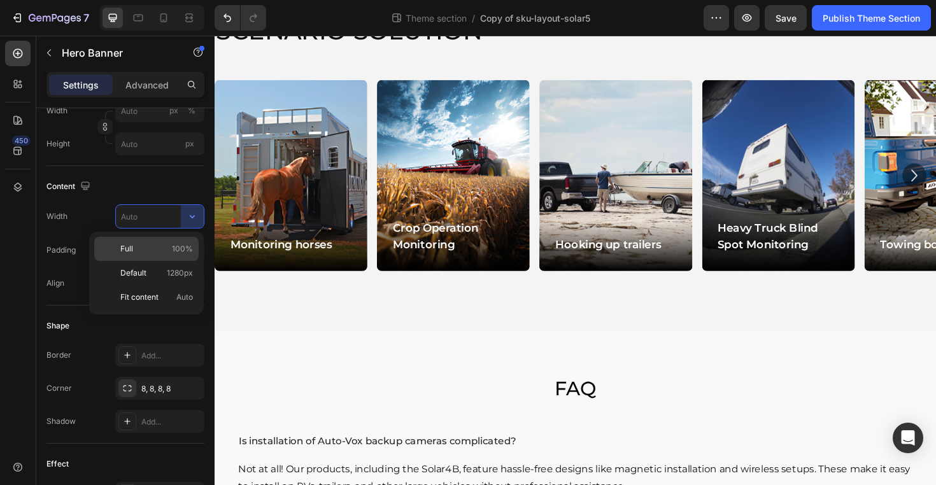
click at [168, 249] on p "Full 100%" at bounding box center [156, 248] width 73 height 11
type input "100%"
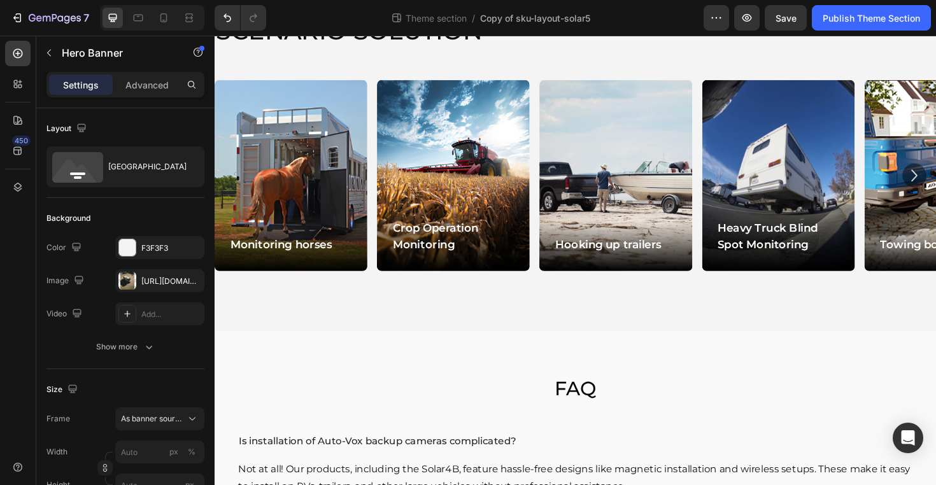
click at [159, 283] on div "[URL][DOMAIN_NAME]" at bounding box center [159, 281] width 37 height 11
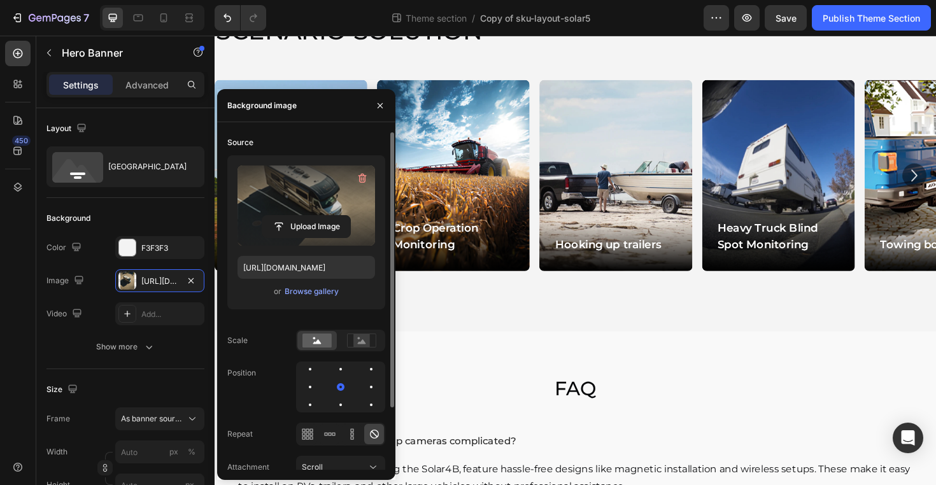
click at [307, 206] on label at bounding box center [306, 206] width 138 height 80
click at [307, 216] on input "file" at bounding box center [306, 227] width 88 height 22
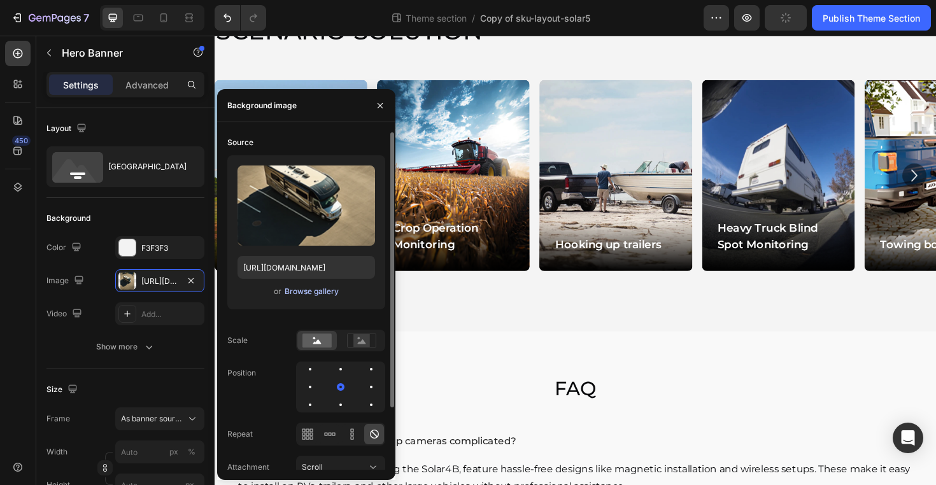
click at [310, 293] on div "Browse gallery" at bounding box center [312, 291] width 54 height 11
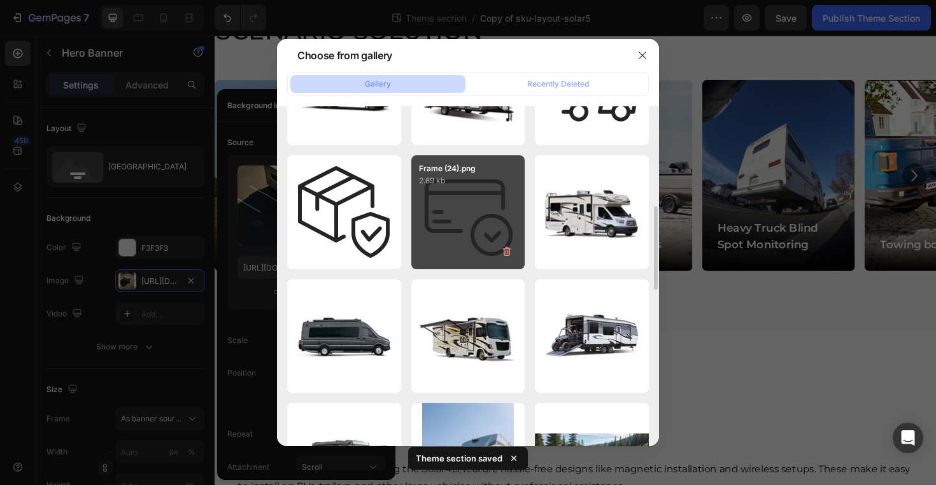
scroll to position [458, 0]
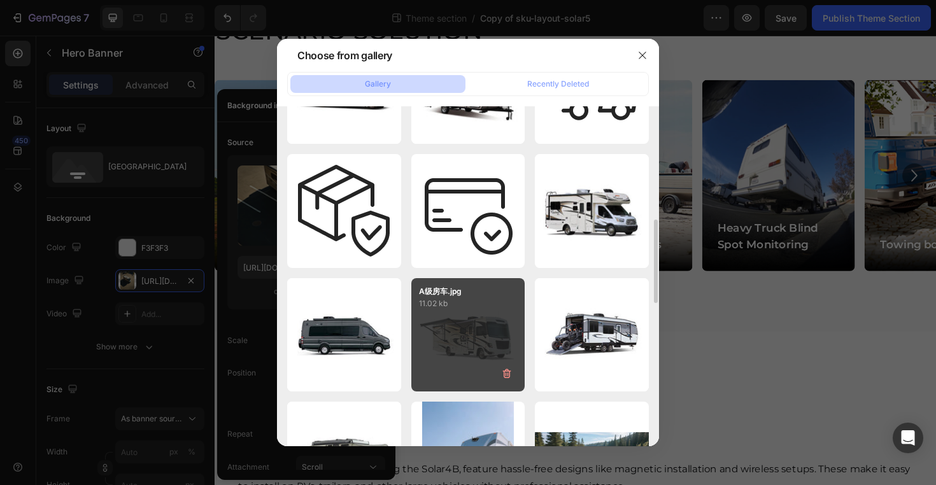
click at [486, 328] on div "A级房车.jpg 11.02 kb" at bounding box center [468, 335] width 114 height 114
type input "[URL][DOMAIN_NAME]"
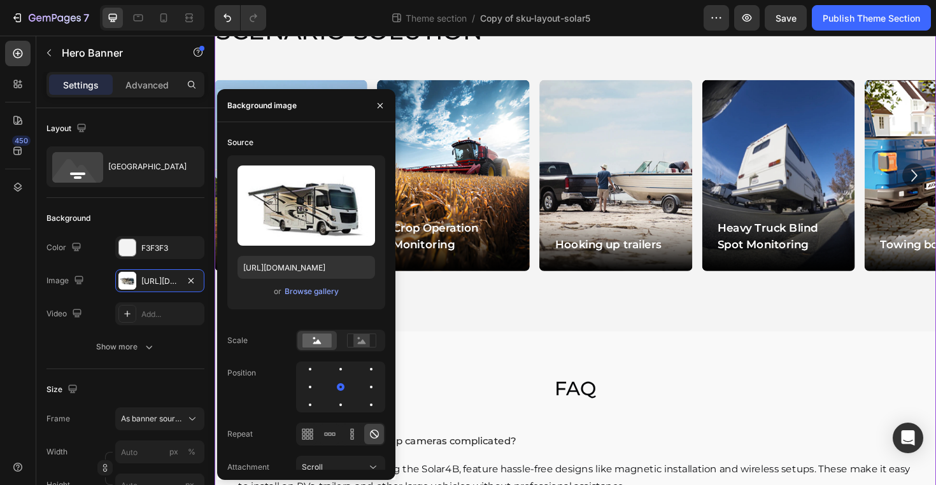
click at [711, 51] on h2 "SCENARIO SOLUTION" at bounding box center [597, 30] width 764 height 41
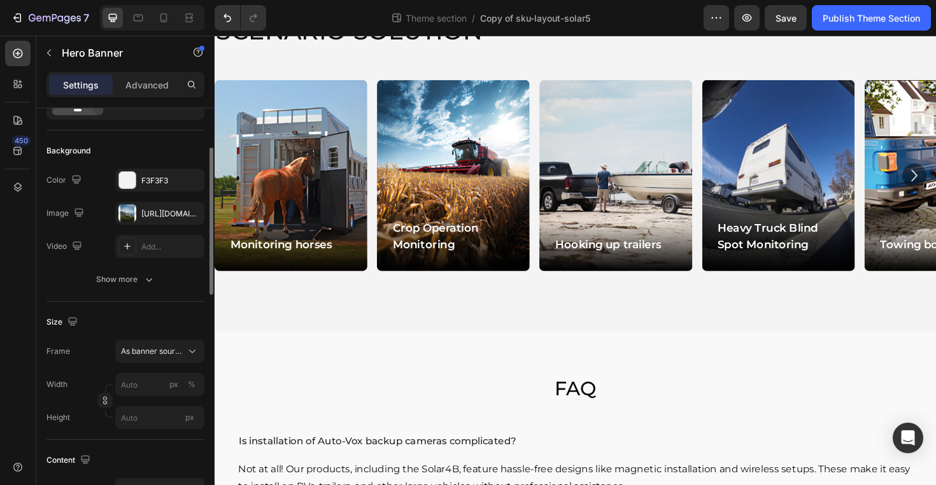
scroll to position [95, 0]
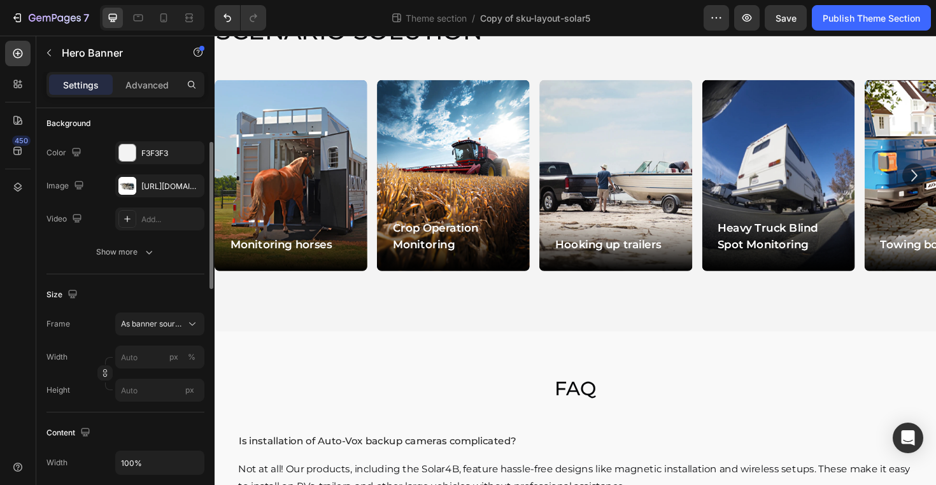
click at [148, 188] on div "[URL][DOMAIN_NAME]" at bounding box center [159, 186] width 37 height 11
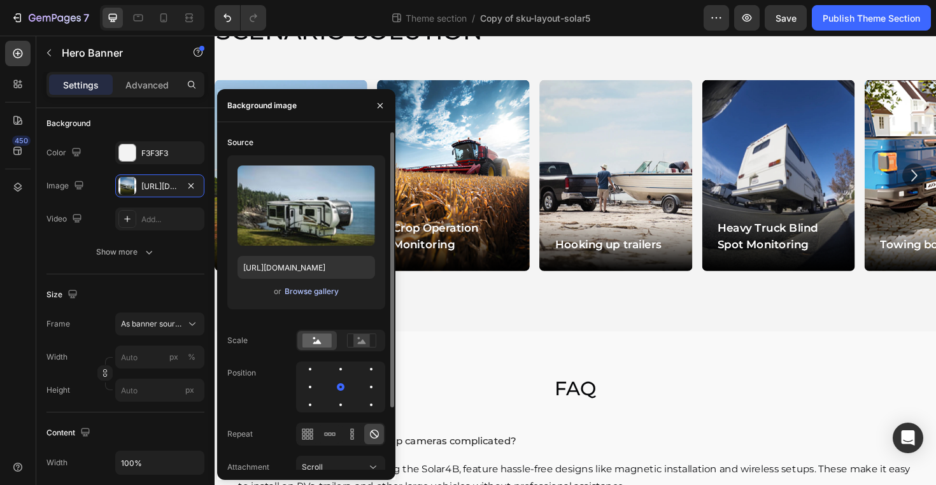
click at [311, 295] on div "Browse gallery" at bounding box center [312, 291] width 54 height 11
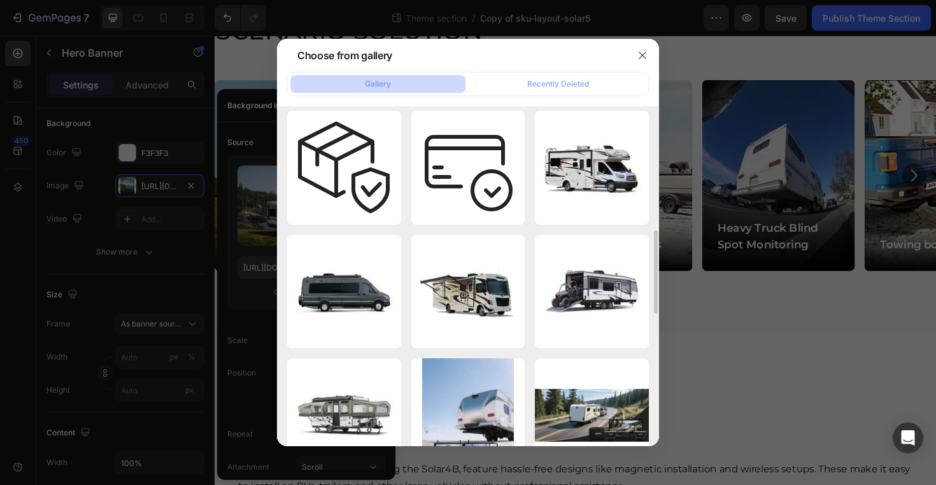
scroll to position [509, 0]
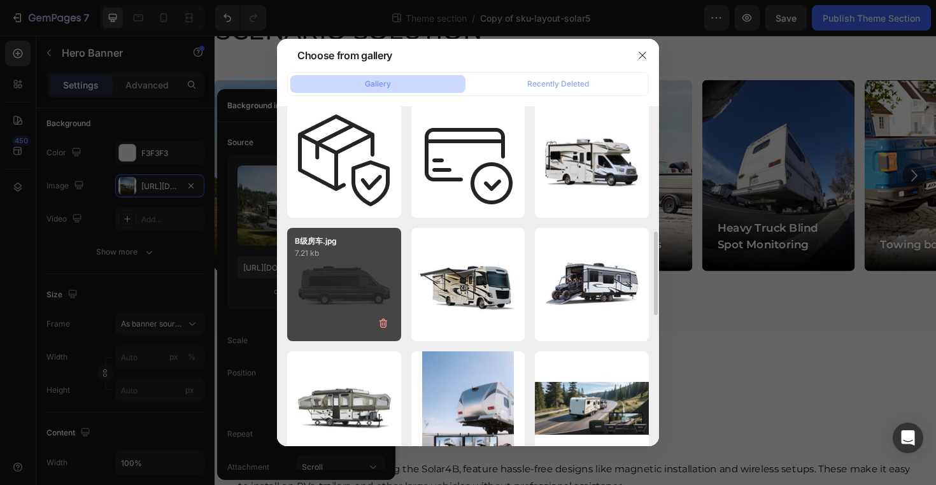
click at [358, 263] on div "B级房车.jpg 7.21 kb" at bounding box center [344, 285] width 114 height 114
type input "[URL][DOMAIN_NAME]"
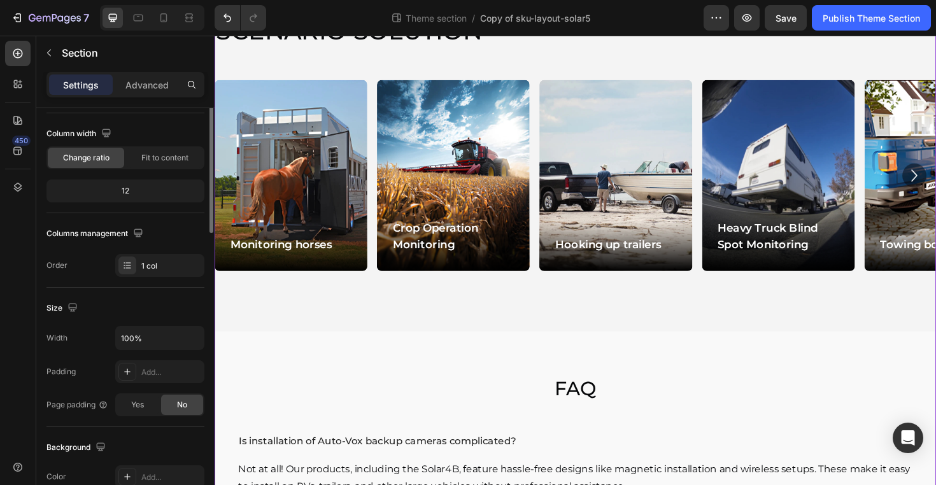
scroll to position [0, 0]
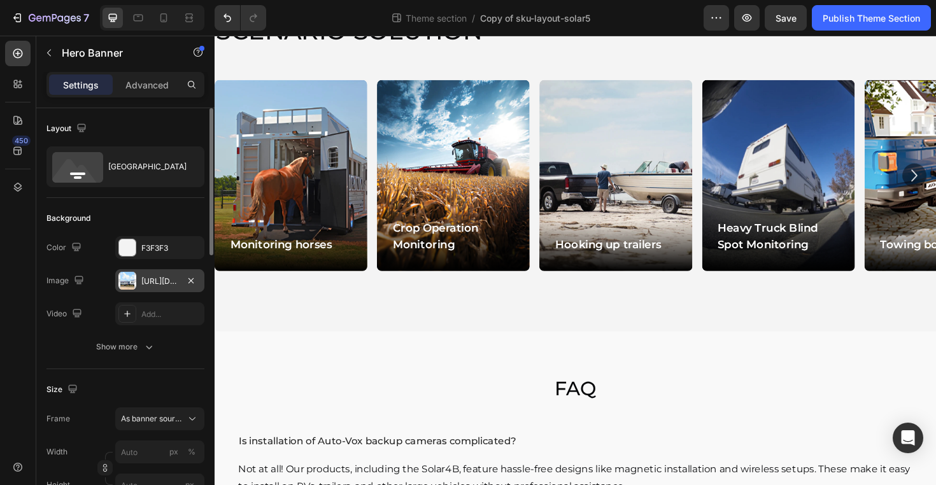
click at [161, 287] on div "[URL][DOMAIN_NAME]" at bounding box center [159, 280] width 89 height 23
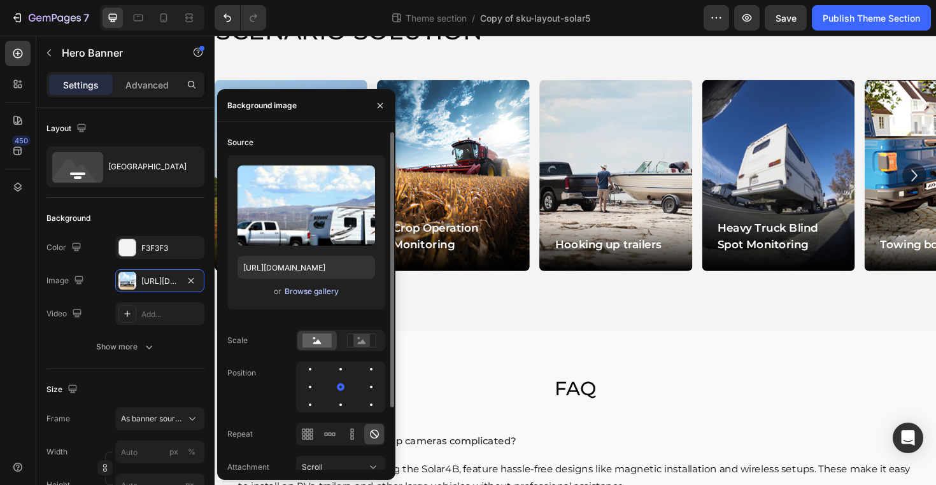
click at [313, 292] on div "Browse gallery" at bounding box center [312, 291] width 54 height 11
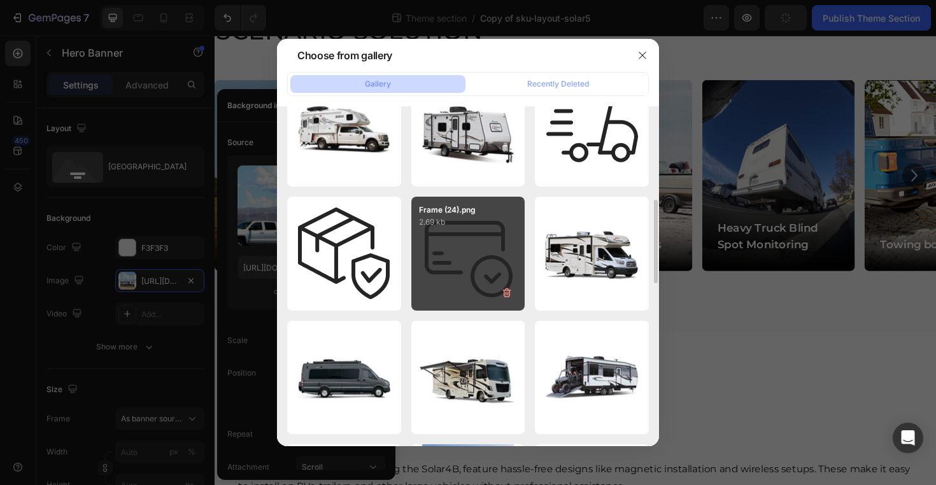
scroll to position [429, 0]
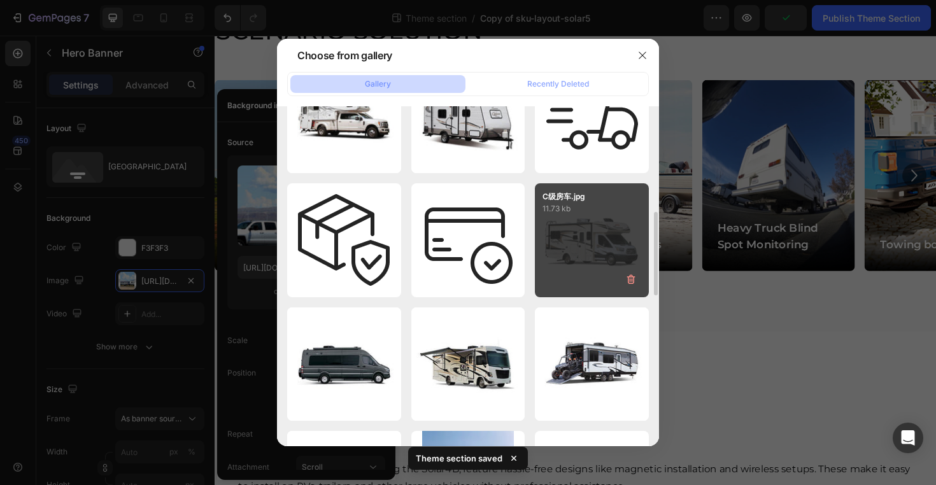
click at [576, 258] on div "C级房车.jpg 11.73 kb" at bounding box center [592, 240] width 114 height 114
type input "[URL][DOMAIN_NAME]"
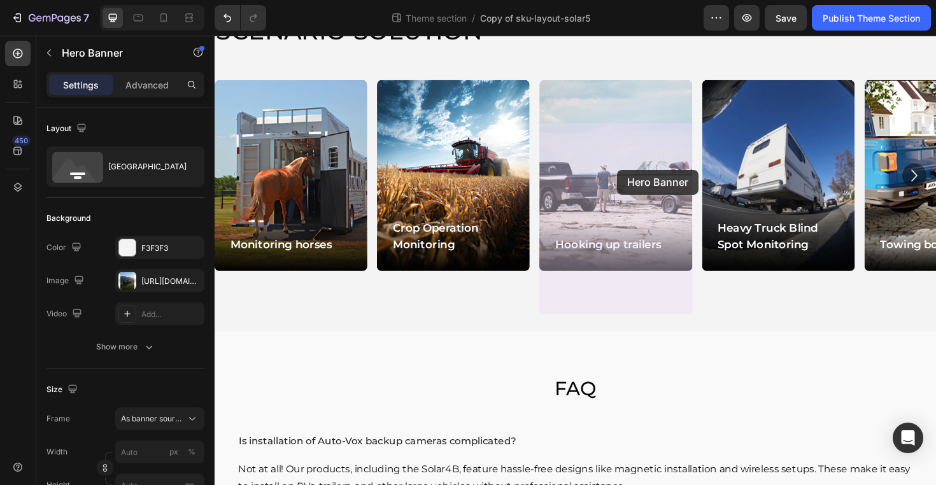
drag, startPoint x: 801, startPoint y: 178, endPoint x: 640, endPoint y: 178, distance: 161.1
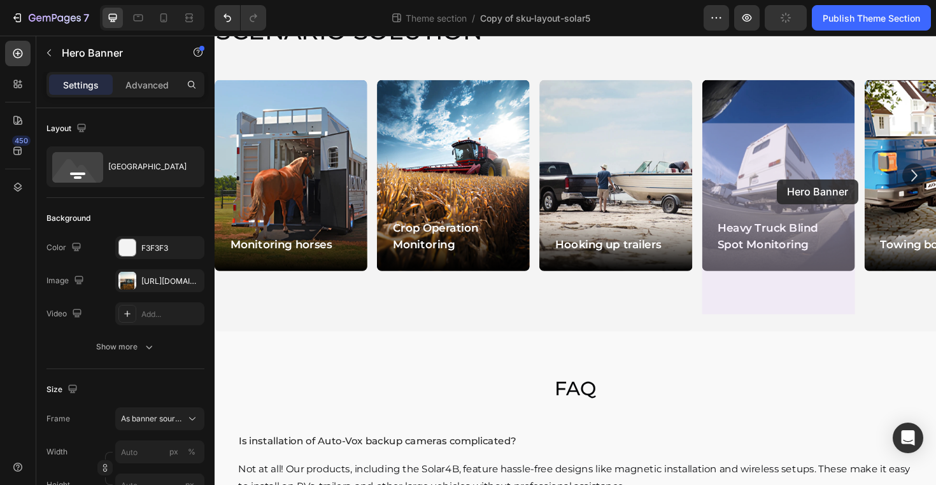
drag, startPoint x: 930, startPoint y: 186, endPoint x: 809, endPoint y: 188, distance: 121.0
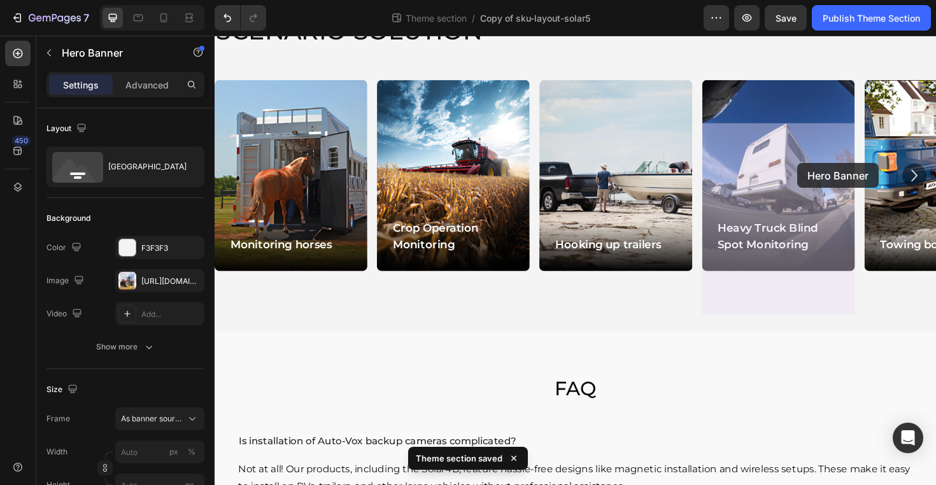
drag, startPoint x: 933, startPoint y: 171, endPoint x: 829, endPoint y: 171, distance: 103.8
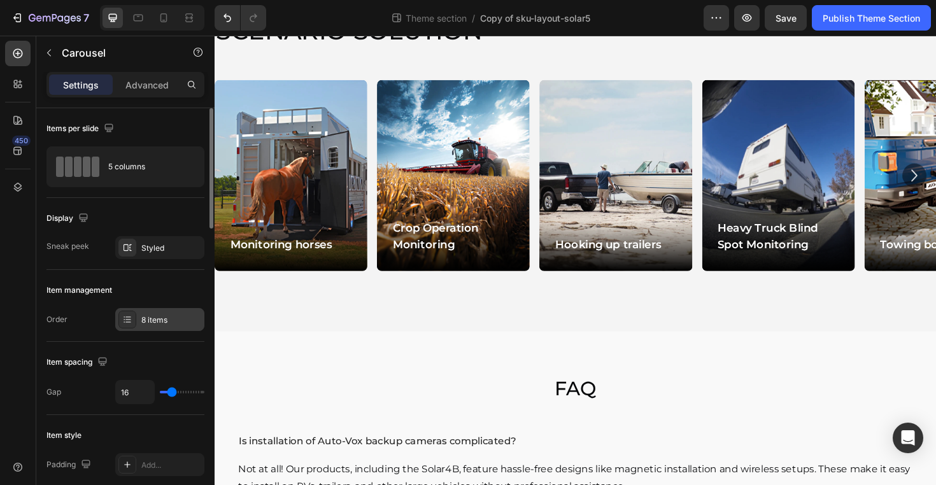
click at [176, 325] on div "8 items" at bounding box center [171, 319] width 60 height 11
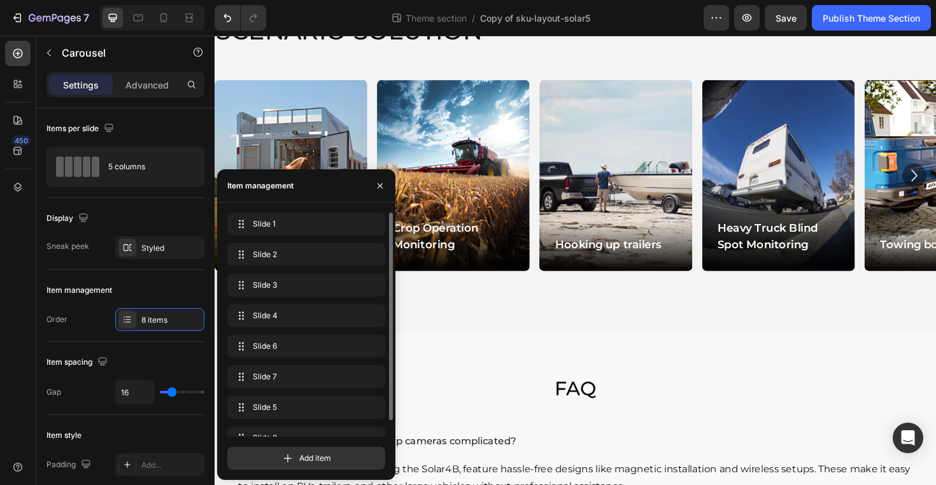
scroll to position [18, 0]
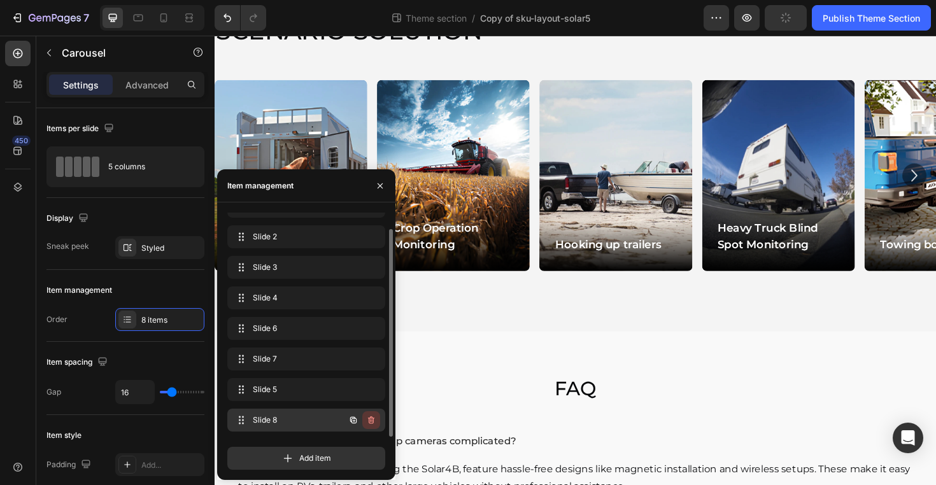
click at [372, 420] on icon "button" at bounding box center [371, 420] width 10 height 10
click at [372, 420] on div "Delete" at bounding box center [363, 419] width 24 height 11
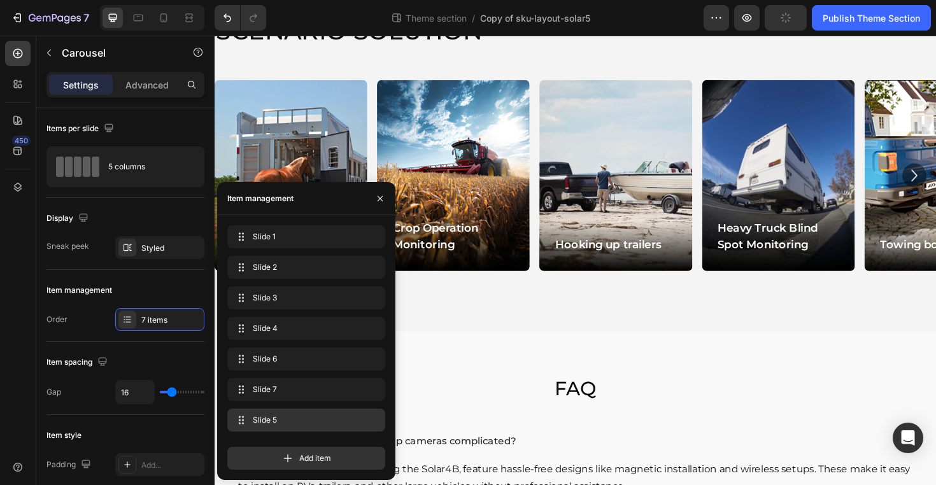
scroll to position [0, 0]
click at [371, 425] on button "button" at bounding box center [371, 420] width 18 height 18
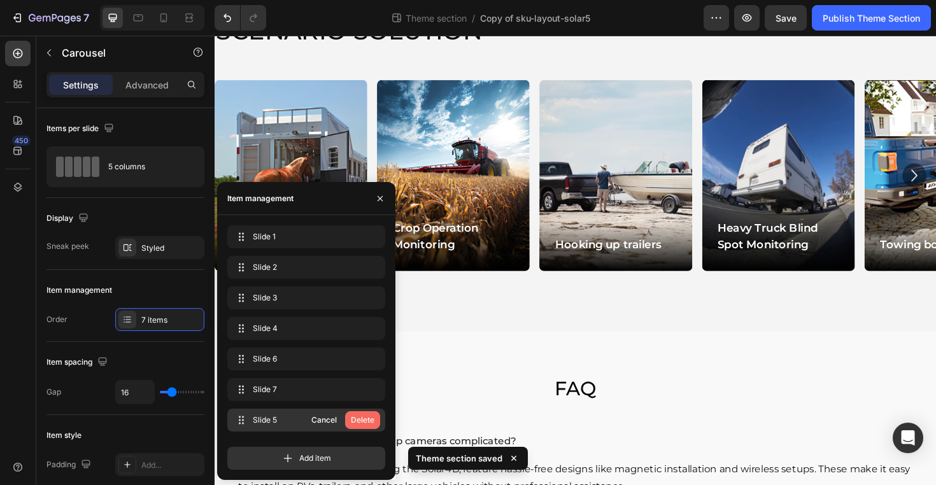
click at [364, 416] on div "Delete" at bounding box center [363, 419] width 24 height 11
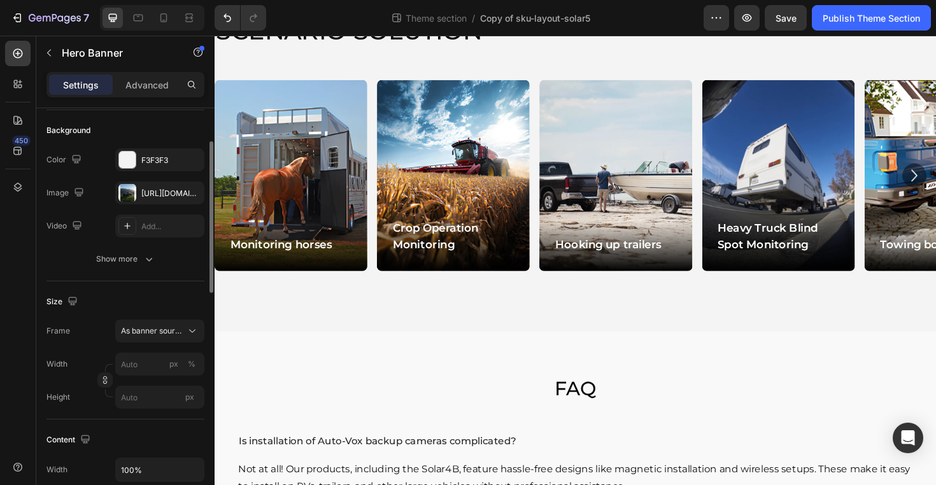
scroll to position [88, 0]
click at [144, 395] on input "px" at bounding box center [159, 396] width 89 height 23
type input "1"
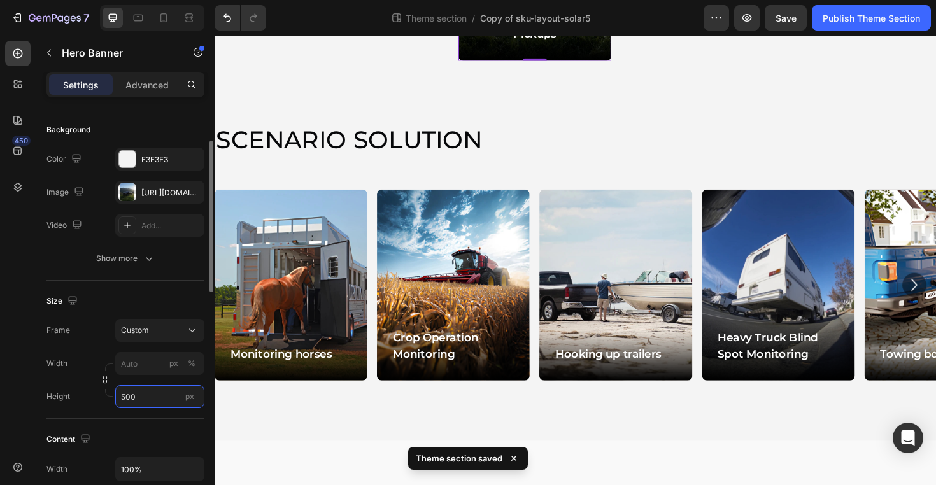
type input "1"
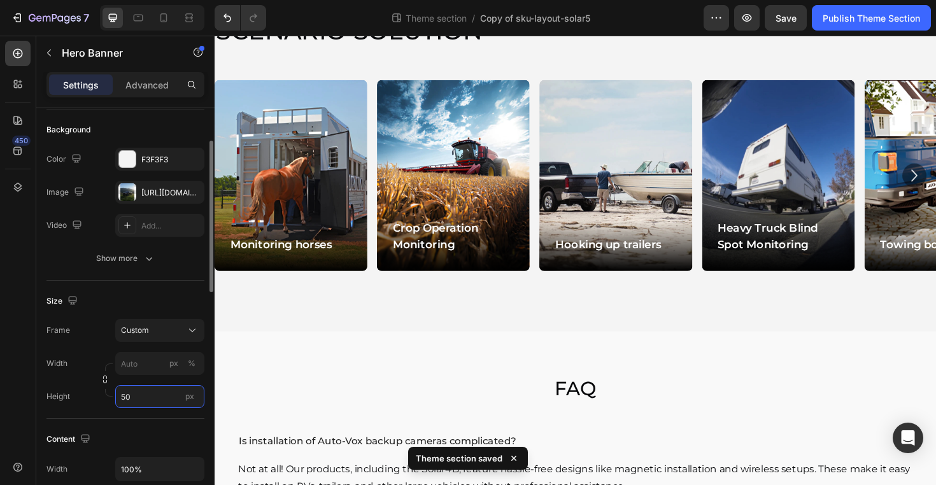
type input "5"
type input "3"
type input "255"
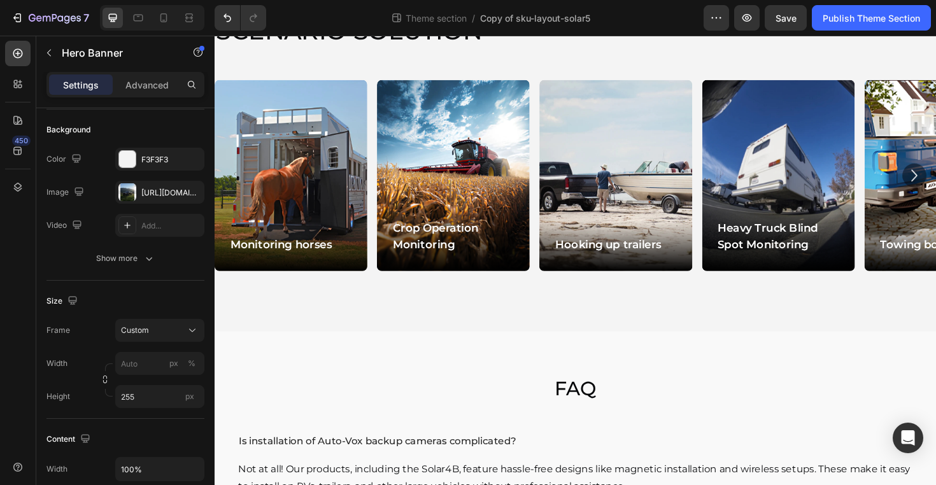
click at [139, 403] on input "px" at bounding box center [159, 396] width 89 height 23
type input "255"
click at [133, 391] on input "px" at bounding box center [159, 396] width 89 height 23
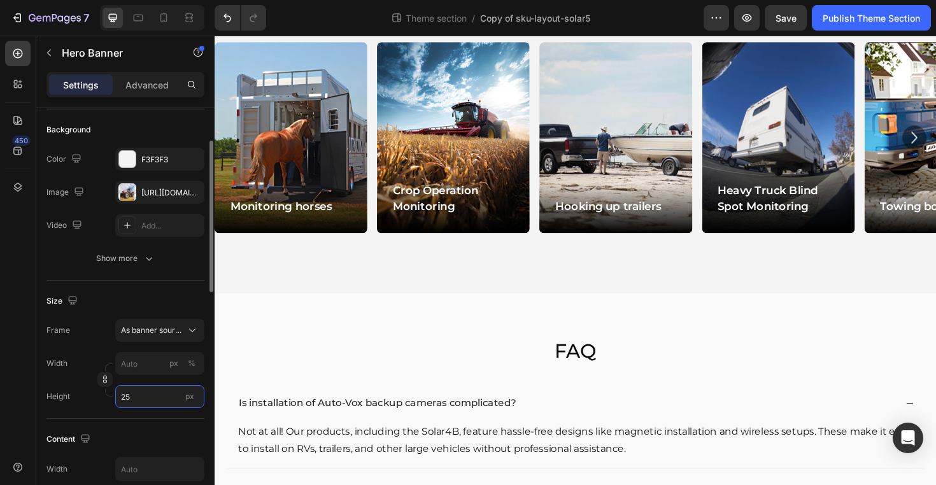
type input "255"
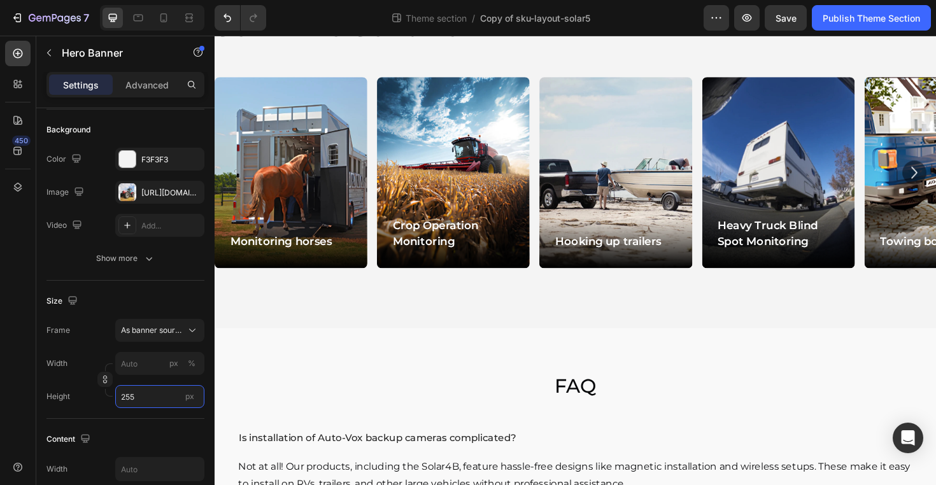
scroll to position [4298, 0]
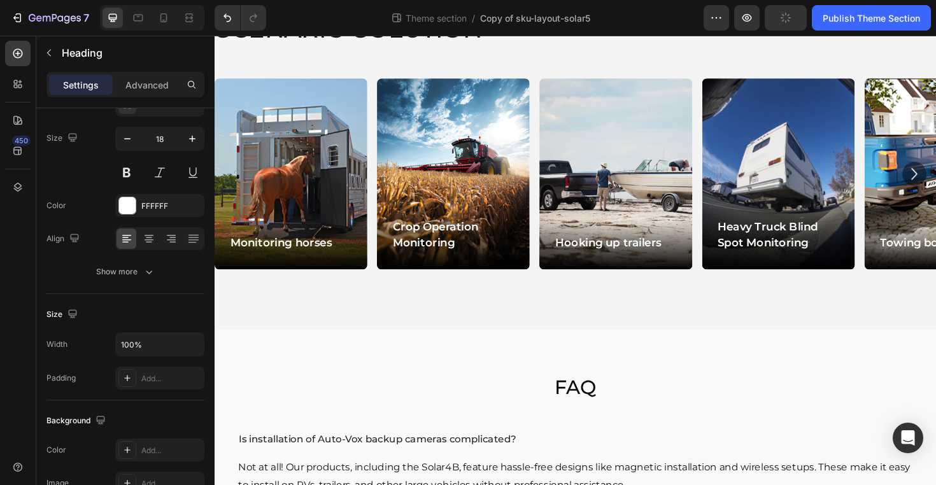
scroll to position [0, 0]
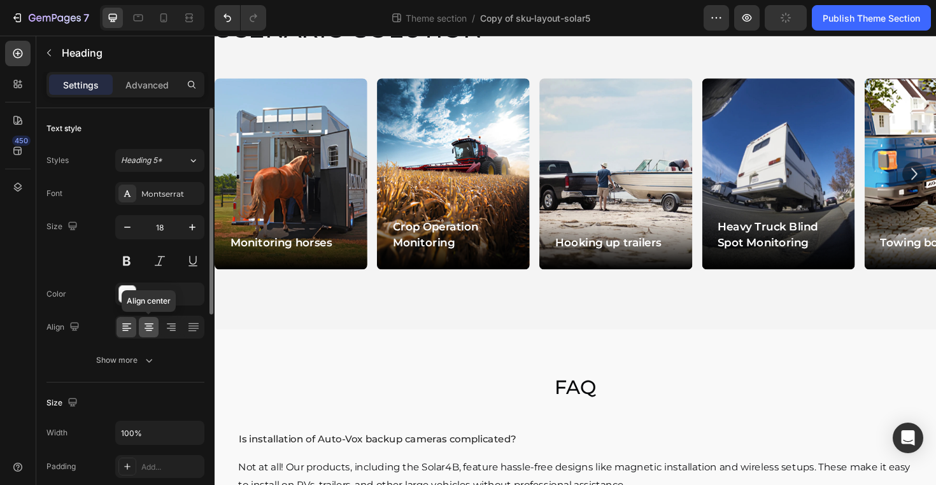
click at [154, 325] on icon at bounding box center [149, 327] width 13 height 13
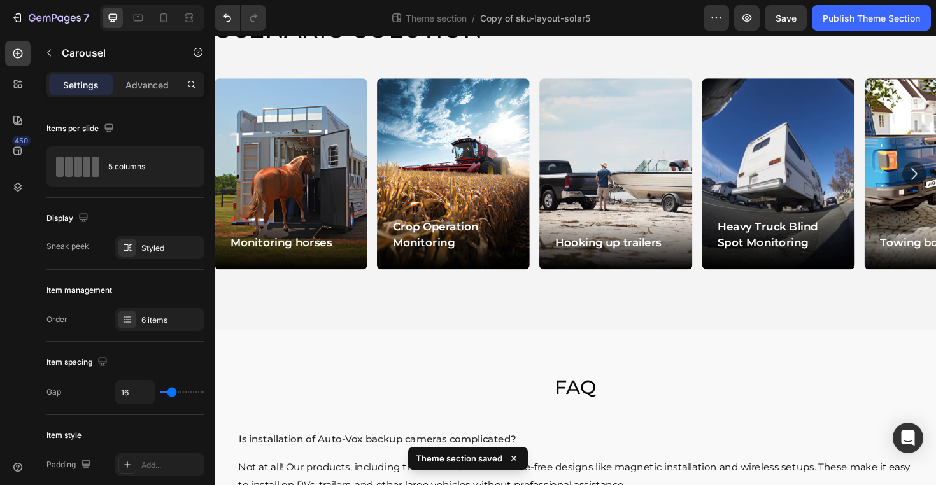
click at [169, 17] on icon at bounding box center [163, 17] width 13 height 13
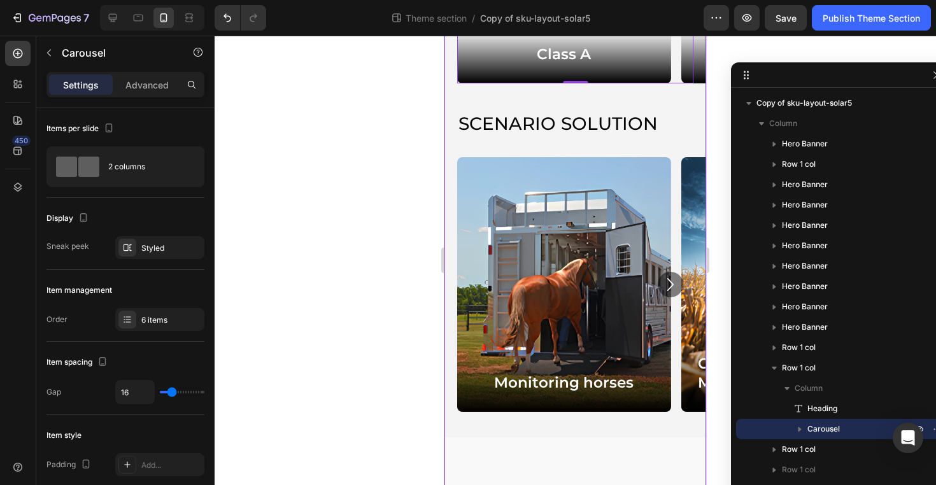
scroll to position [3753, 0]
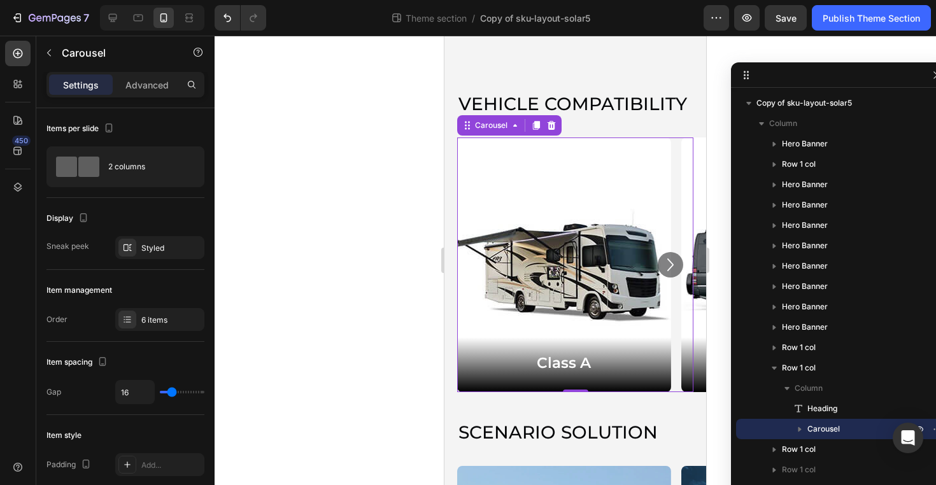
click at [670, 269] on icon "Carousel Next Arrow" at bounding box center [670, 264] width 25 height 25
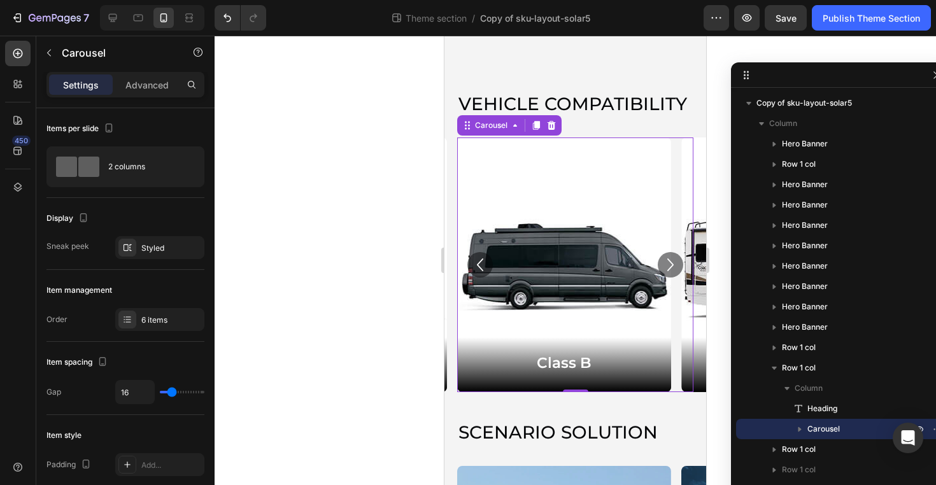
click at [670, 269] on icon "Carousel Next Arrow" at bounding box center [670, 264] width 25 height 25
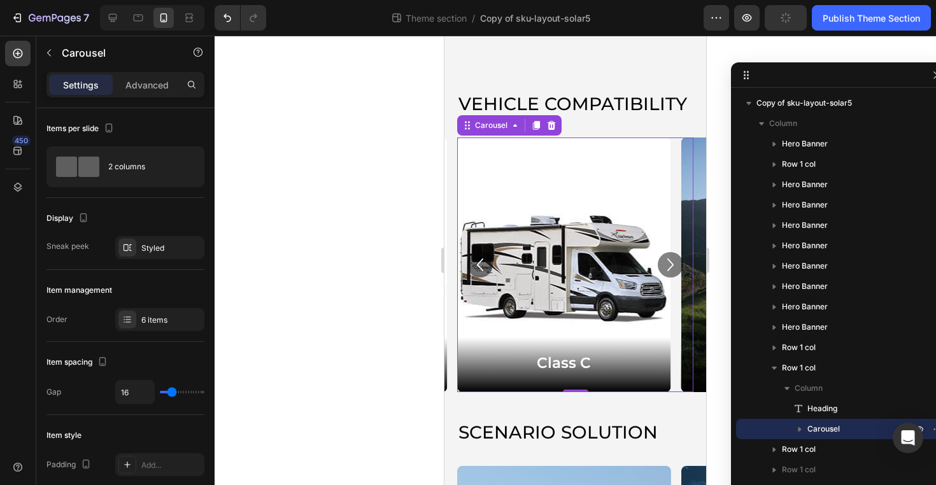
click at [670, 269] on icon "Carousel Next Arrow" at bounding box center [670, 264] width 25 height 25
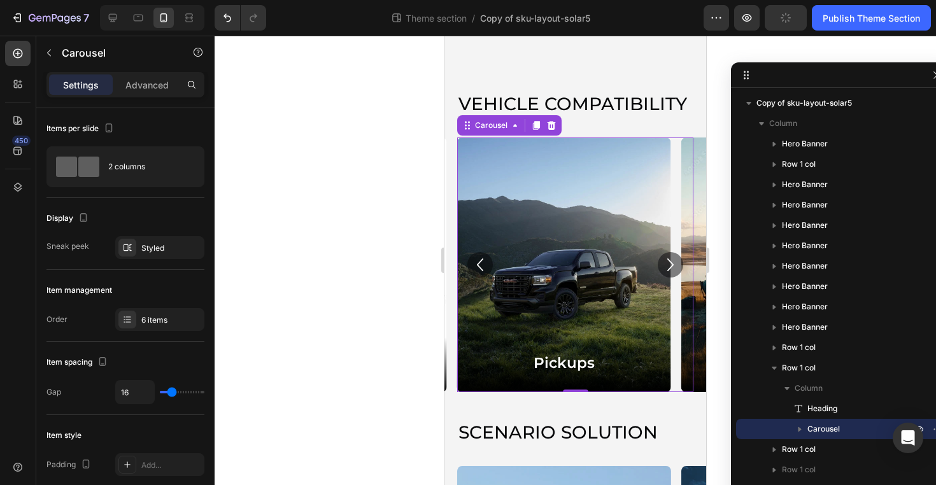
click at [670, 269] on icon "Carousel Next Arrow" at bounding box center [670, 264] width 25 height 25
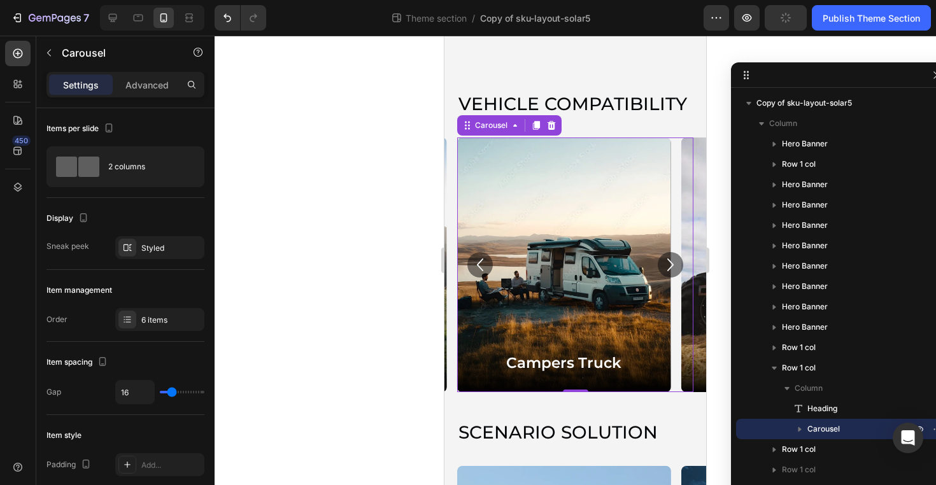
click at [670, 269] on icon "Carousel Next Arrow" at bounding box center [670, 264] width 25 height 25
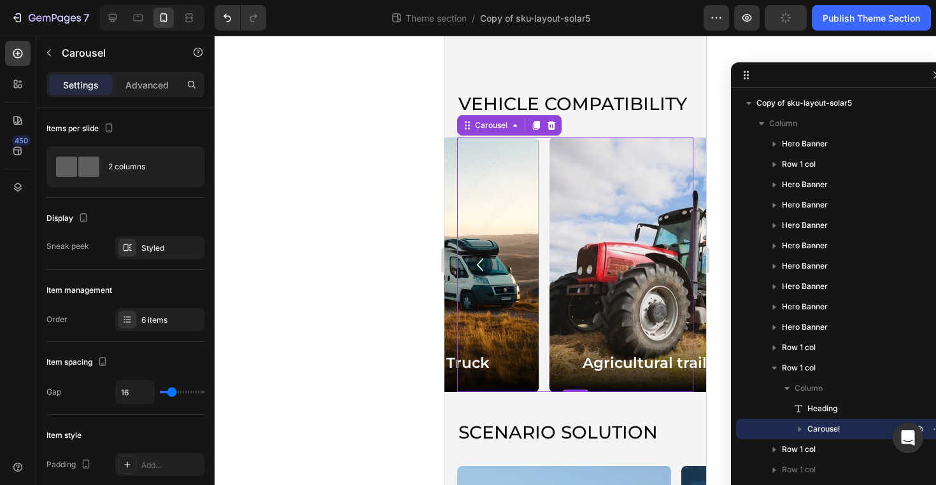
click at [670, 269] on div "Background Image" at bounding box center [656, 265] width 214 height 255
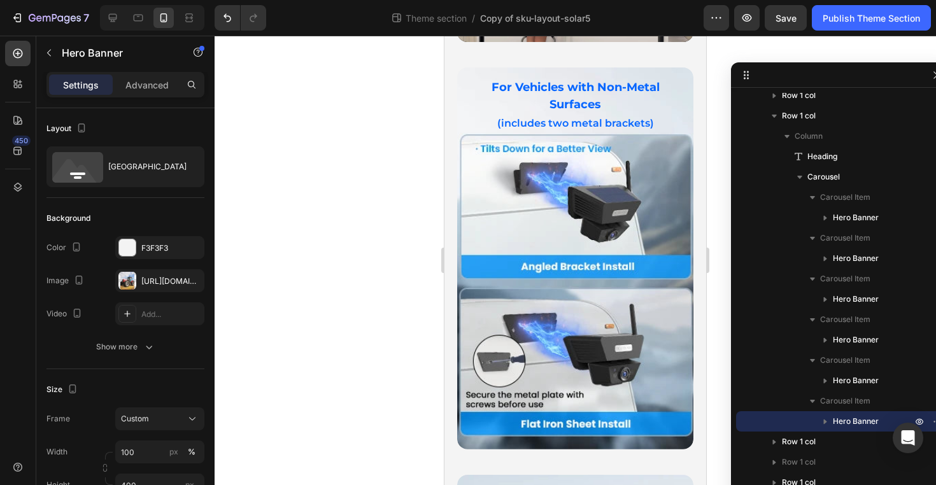
scroll to position [18, 0]
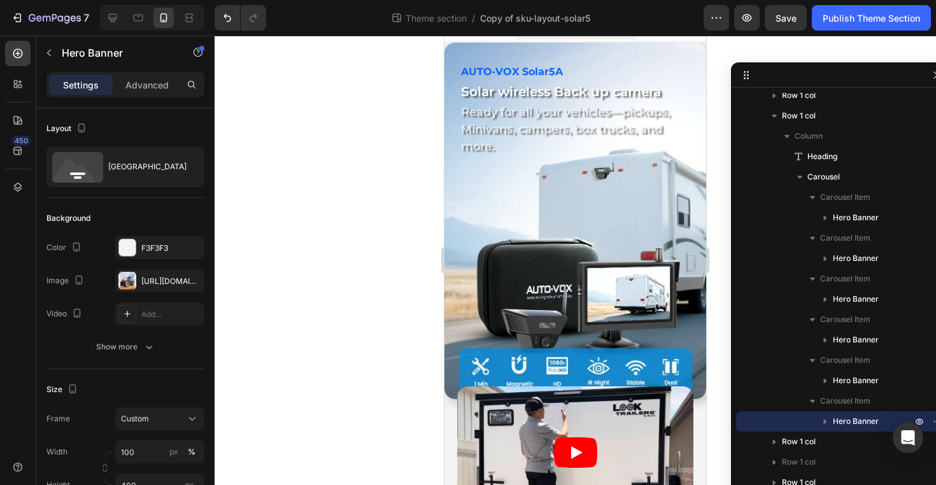
click at [123, 17] on div at bounding box center [152, 17] width 104 height 25
click at [113, 17] on icon at bounding box center [112, 17] width 13 height 13
type input "255"
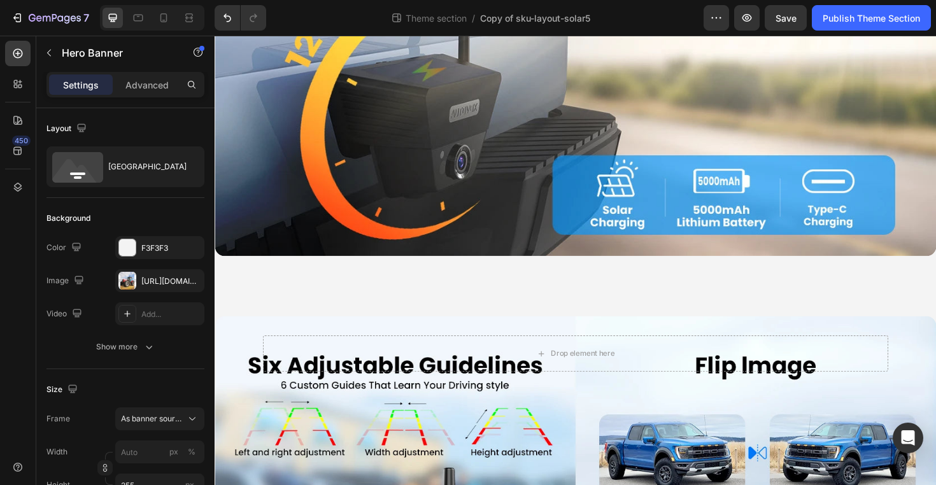
scroll to position [4645, 0]
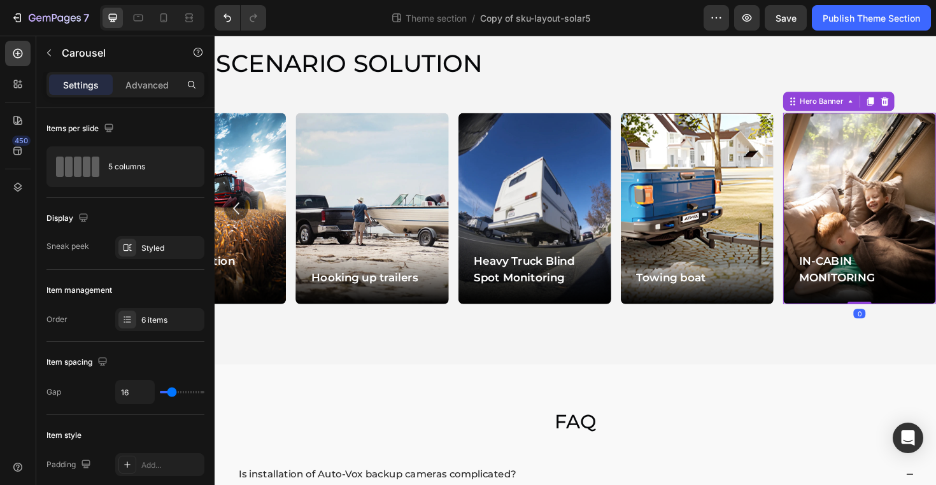
click at [935, 228] on div "Background Image" at bounding box center [898, 219] width 162 height 202
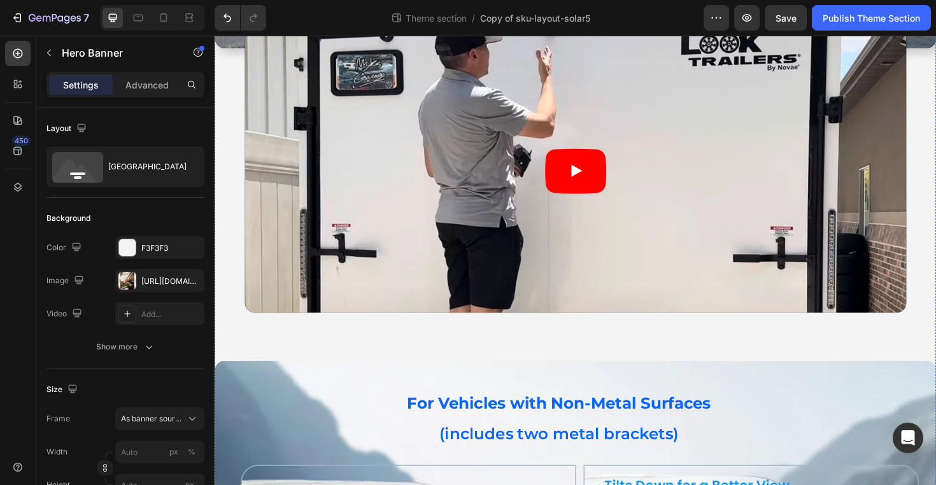
scroll to position [339, 0]
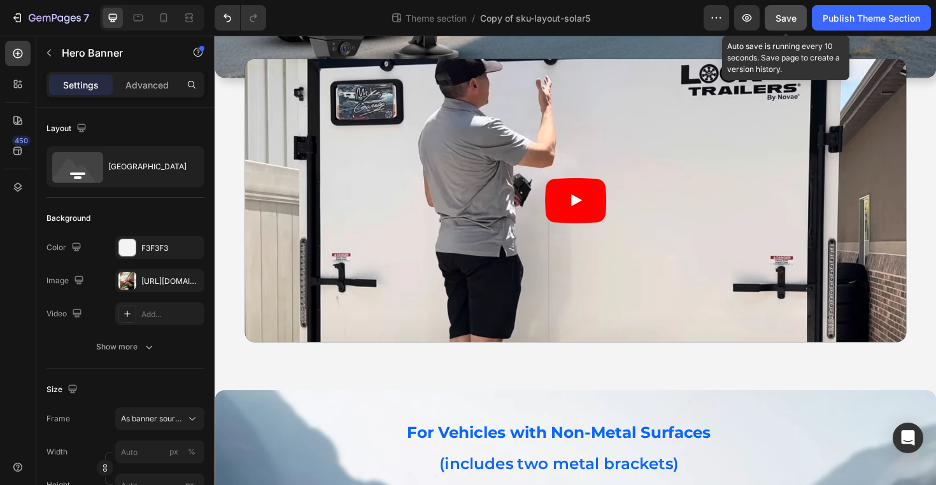
click at [787, 17] on span "Save" at bounding box center [785, 18] width 21 height 11
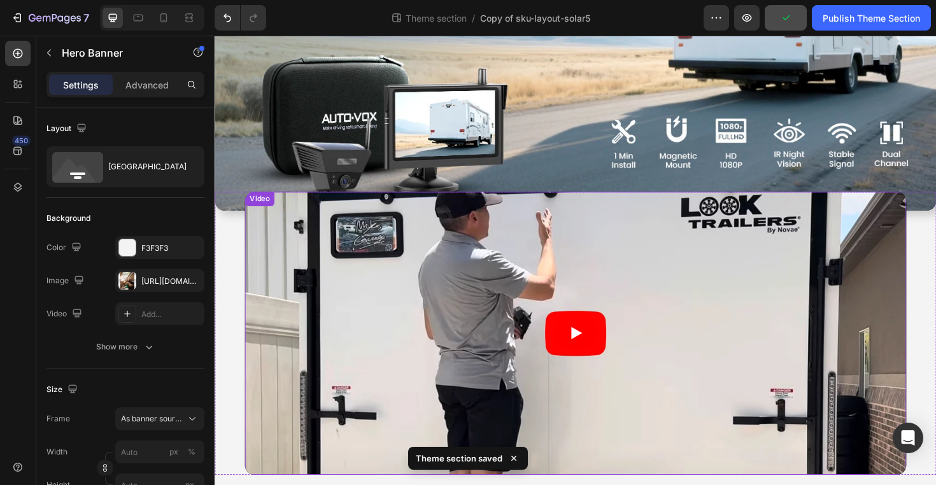
scroll to position [0, 0]
